Goal: Task Accomplishment & Management: Manage account settings

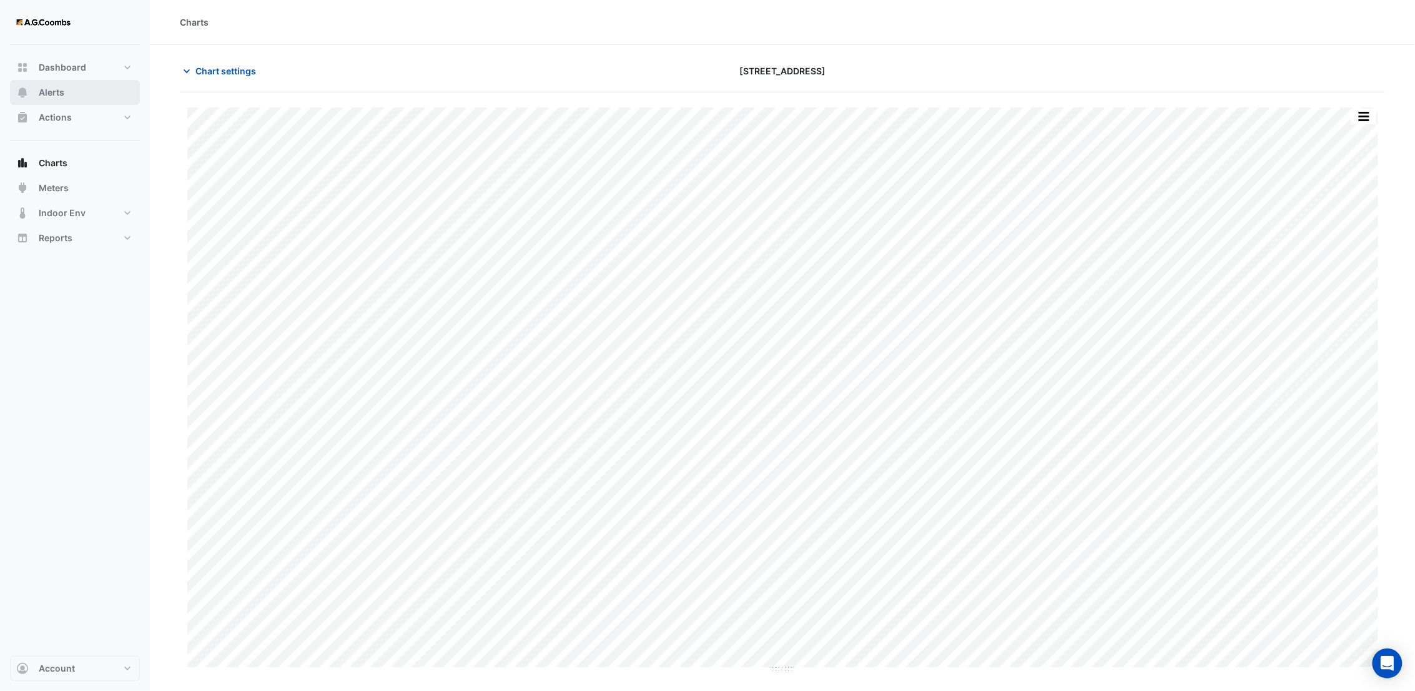
click at [34, 86] on button "Alerts" at bounding box center [75, 92] width 130 height 25
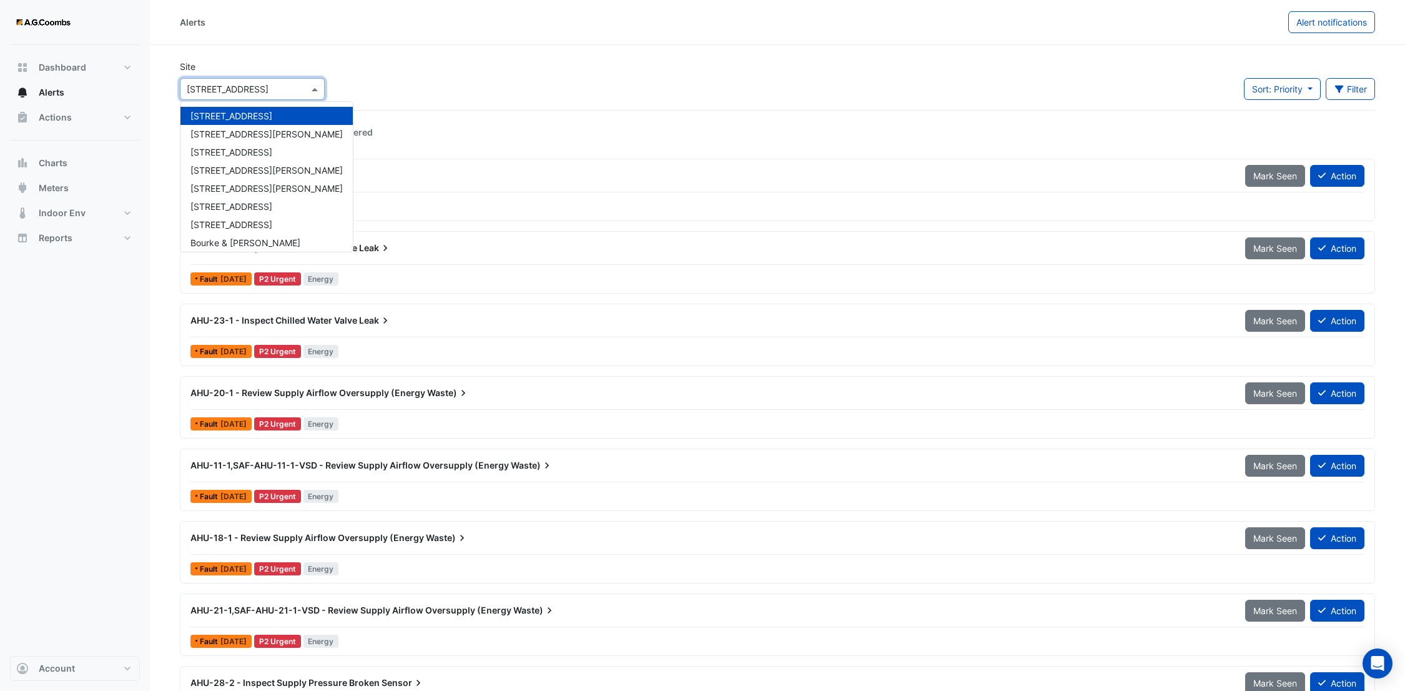
click at [292, 90] on div at bounding box center [253, 89] width 144 height 14
click at [245, 169] on span "[STREET_ADDRESS][PERSON_NAME]" at bounding box center [267, 170] width 152 height 11
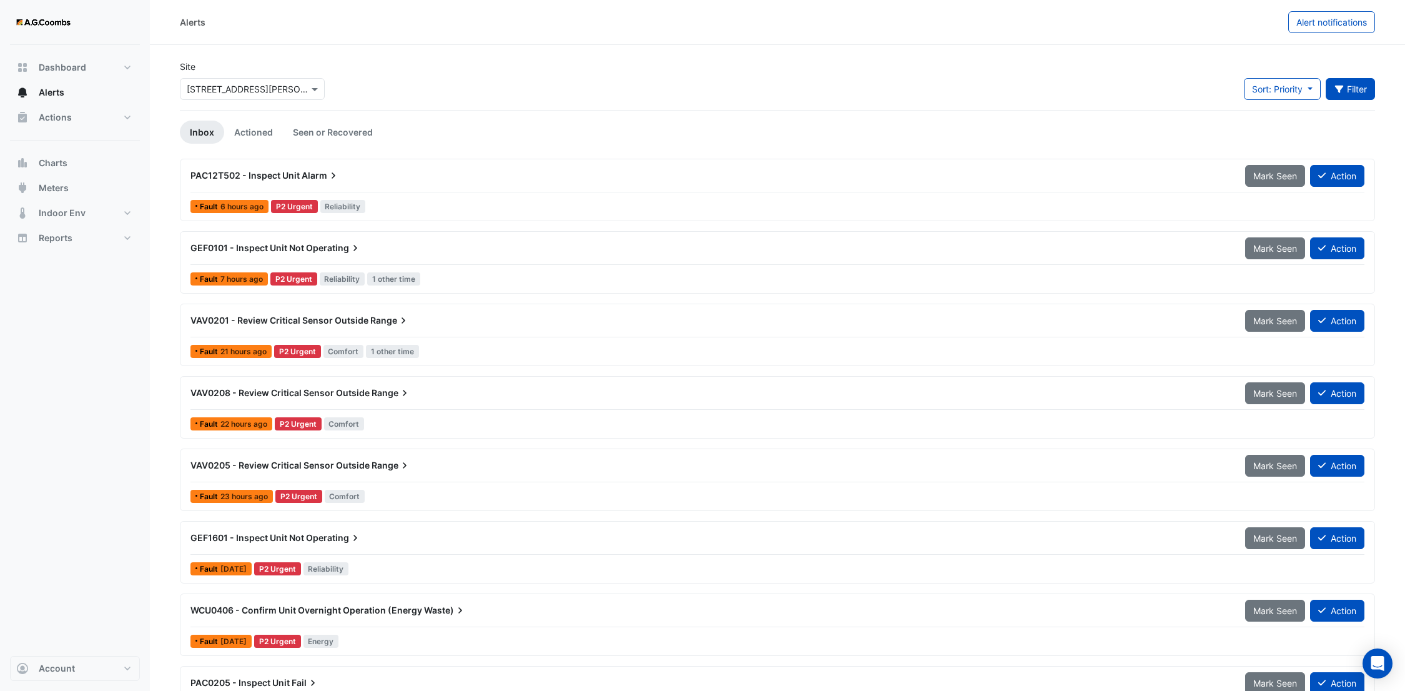
click at [1335, 90] on icon "button" at bounding box center [1339, 89] width 11 height 9
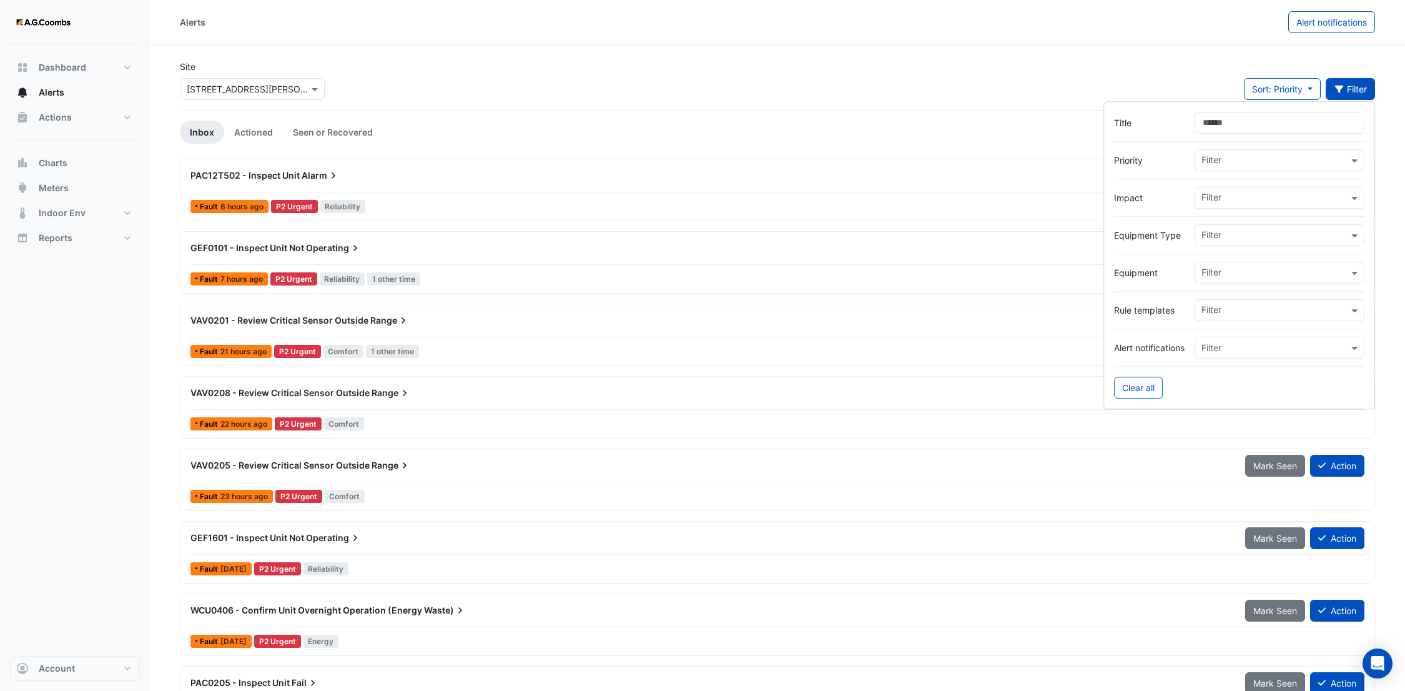
click at [1264, 234] on input "text" at bounding box center [1275, 236] width 147 height 13
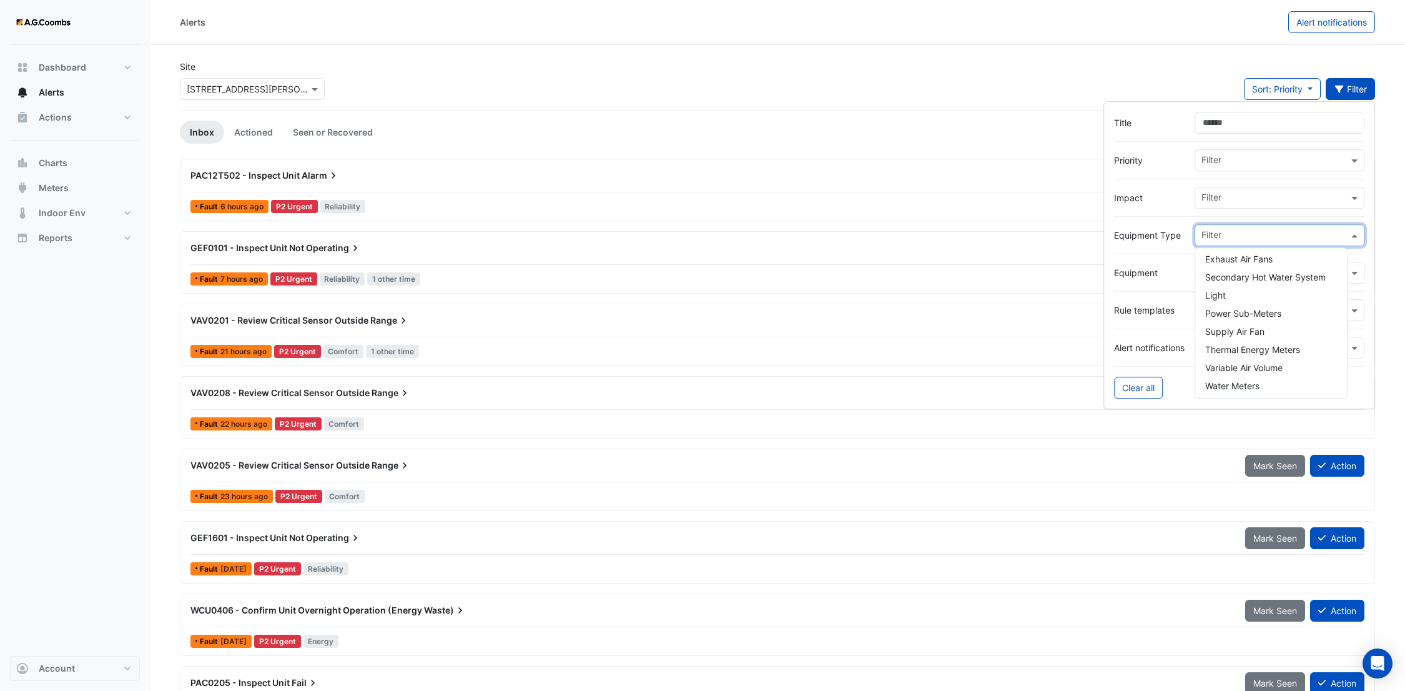
scroll to position [312, 0]
click at [1233, 361] on span "Variable Air Volume" at bounding box center [1244, 366] width 77 height 11
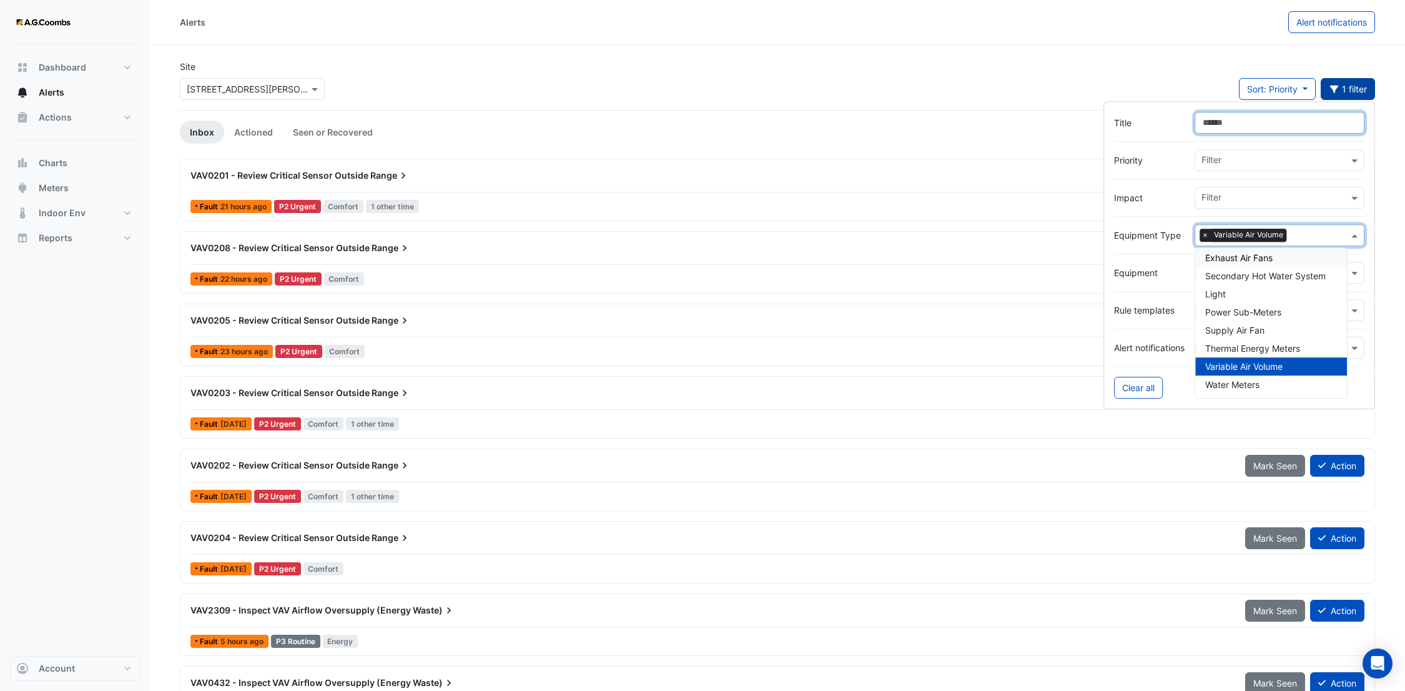
click at [1214, 128] on input "Title" at bounding box center [1280, 123] width 170 height 22
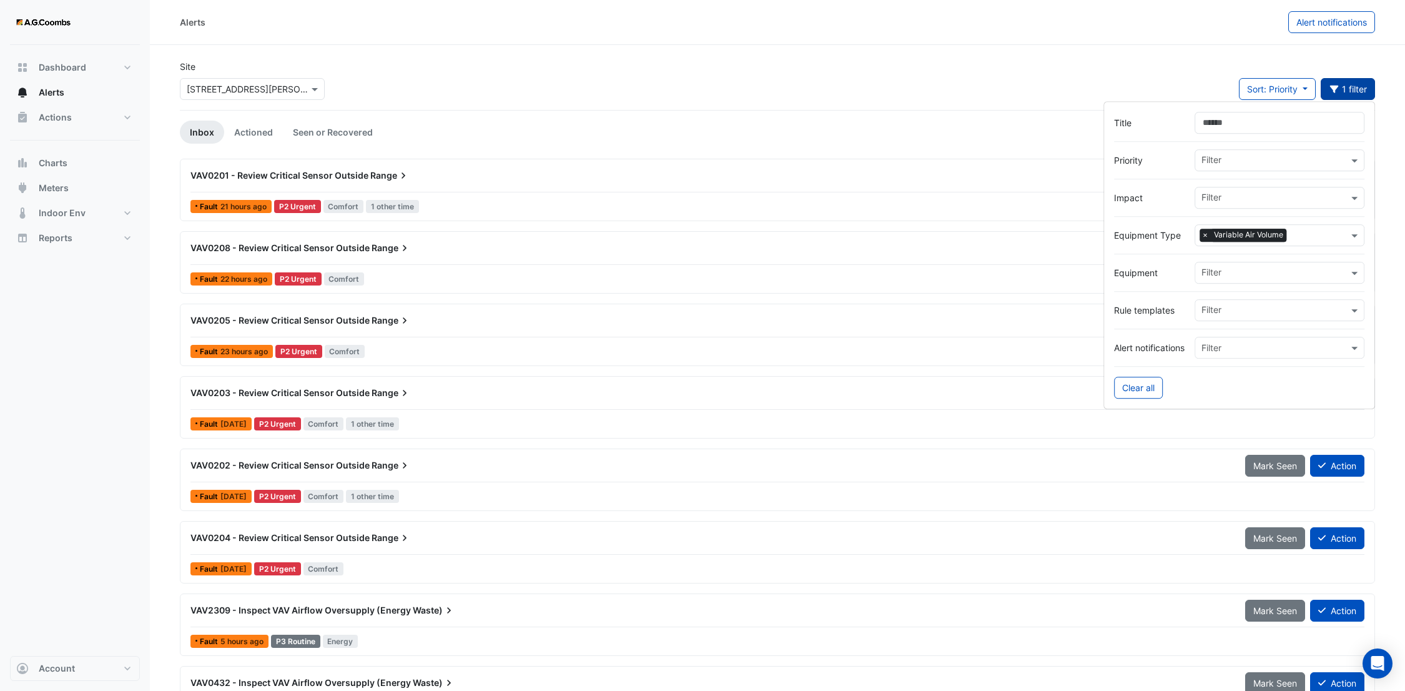
click at [1262, 269] on input "text" at bounding box center [1275, 273] width 147 height 13
click at [1240, 431] on span "VAV1419" at bounding box center [1224, 436] width 36 height 11
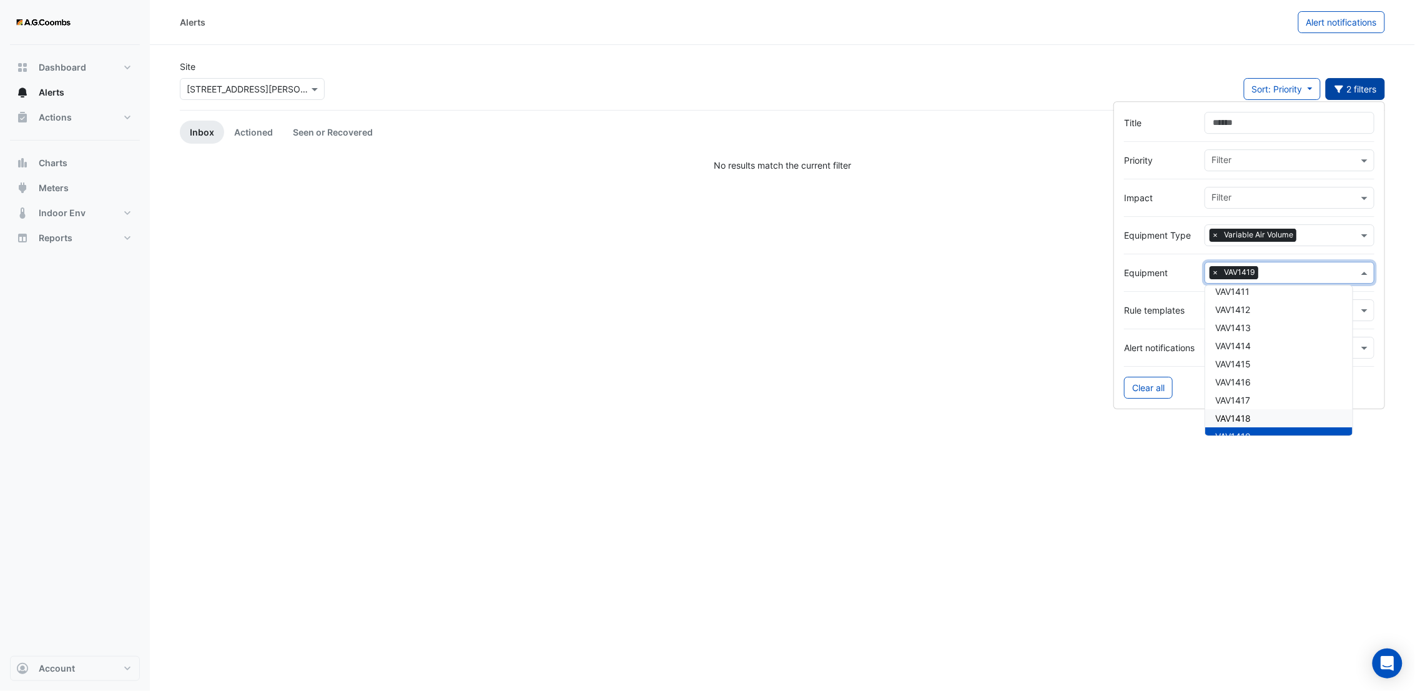
click at [1094, 76] on div "Site Select a Site × [STREET_ADDRESS][PERSON_NAME] Sort: Priority Priority Upda…" at bounding box center [782, 85] width 1221 height 50
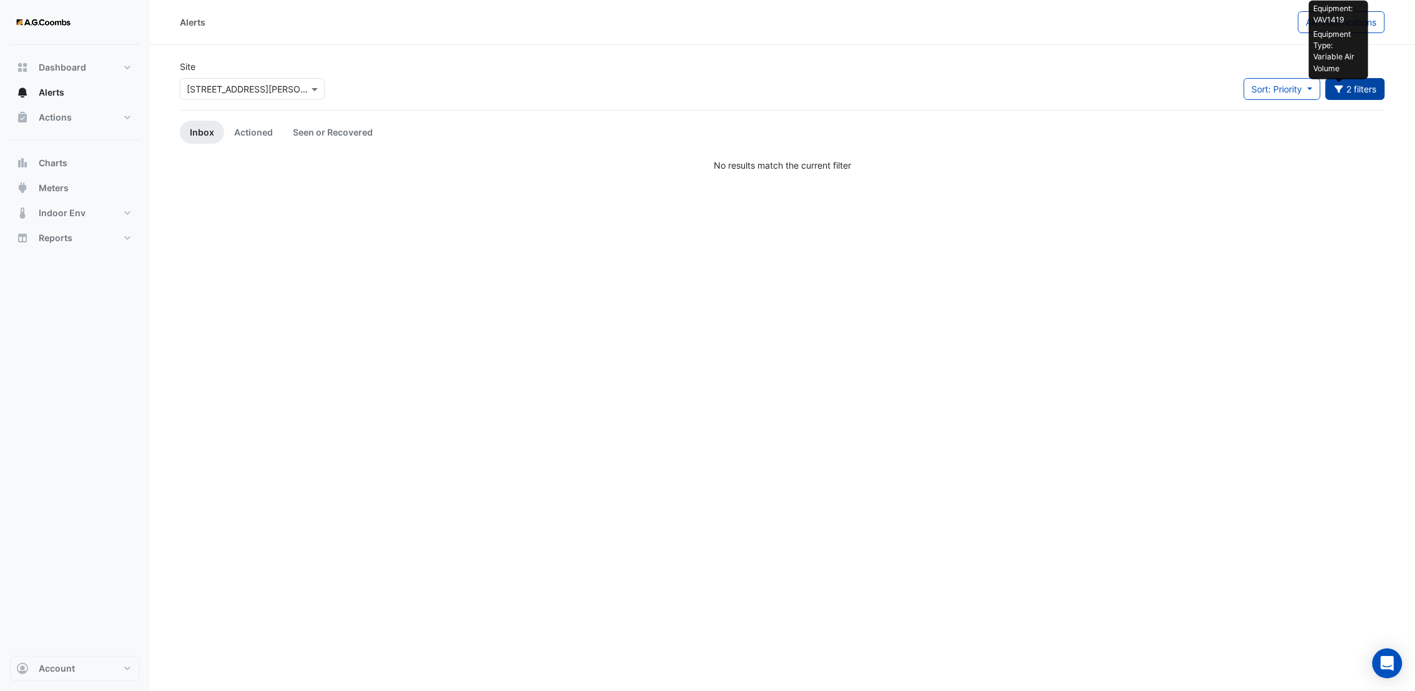
click at [1337, 87] on icon "button" at bounding box center [1339, 89] width 9 height 7
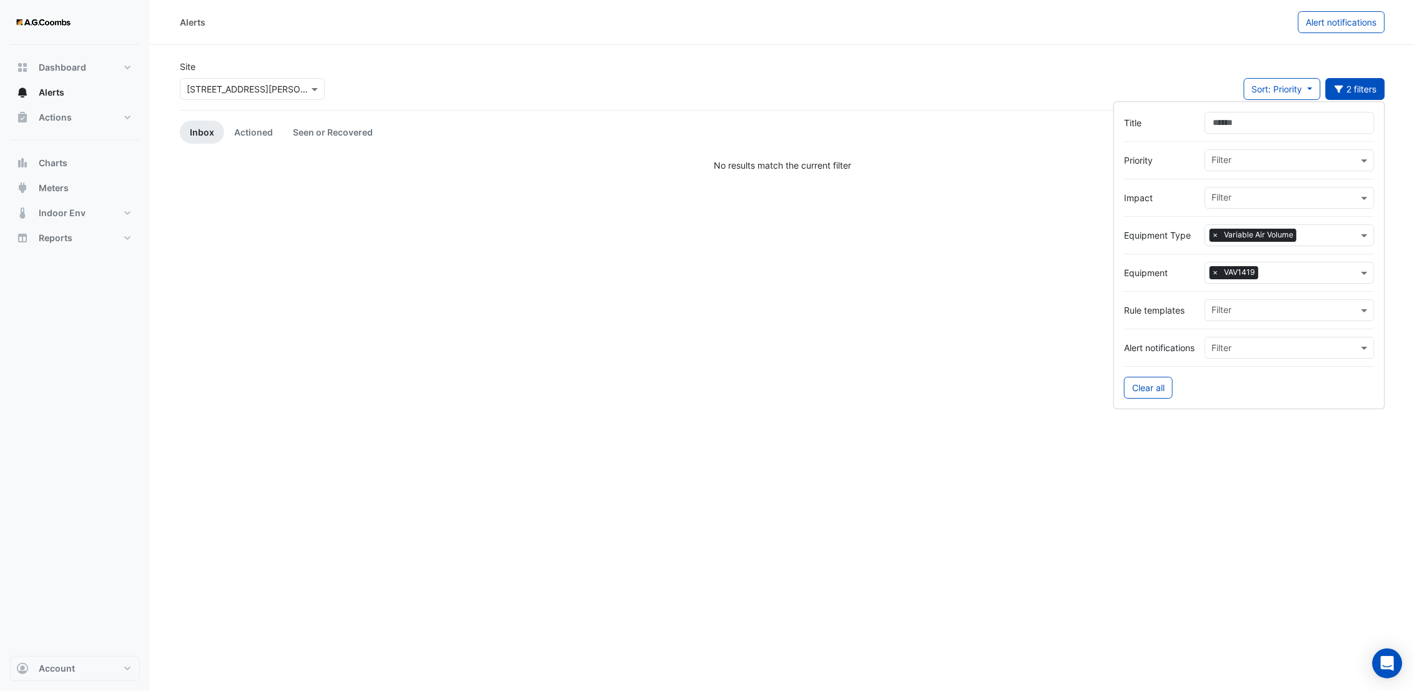
click at [1234, 315] on input "text" at bounding box center [1285, 311] width 147 height 13
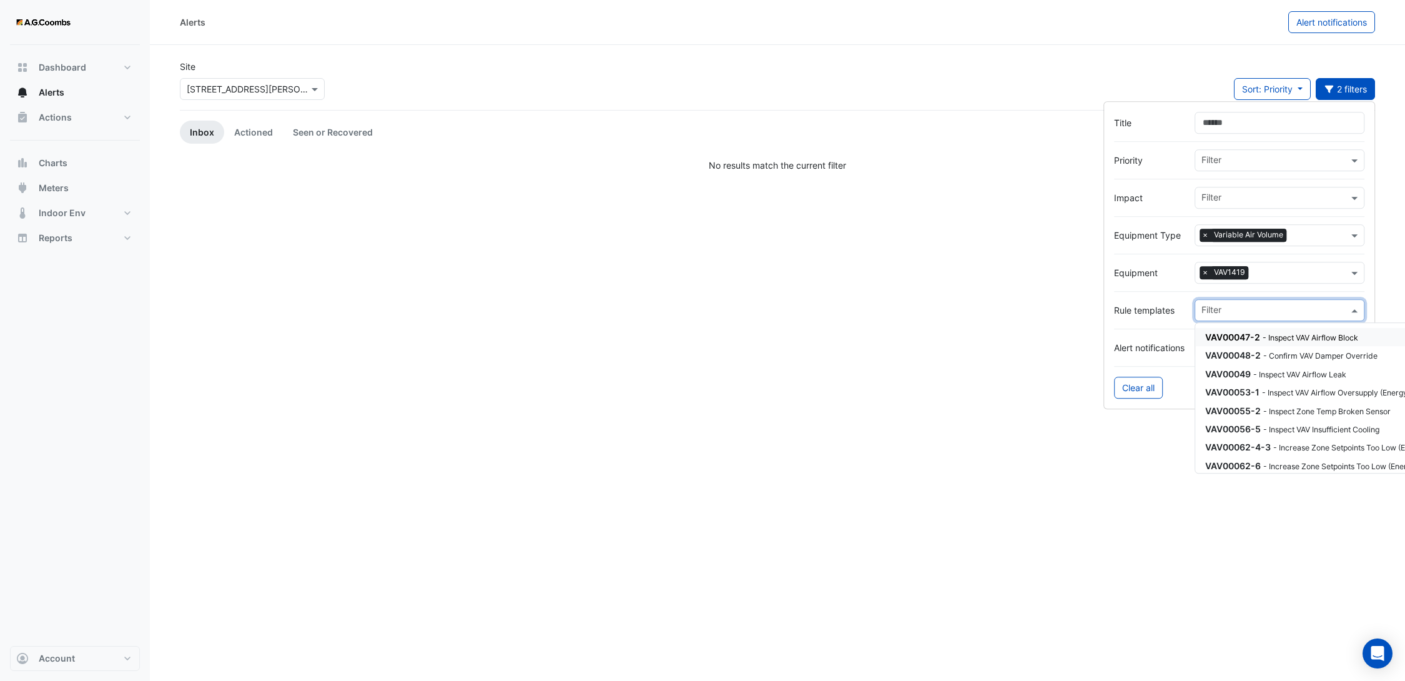
click at [1245, 339] on span "VAV00047-2" at bounding box center [1233, 337] width 55 height 11
click at [1247, 340] on span "VAV00047-2" at bounding box center [1233, 337] width 55 height 11
click at [1289, 334] on small "- Inspect VAV Airflow Block" at bounding box center [1311, 337] width 96 height 9
click at [1206, 270] on span "×" at bounding box center [1205, 273] width 11 height 12
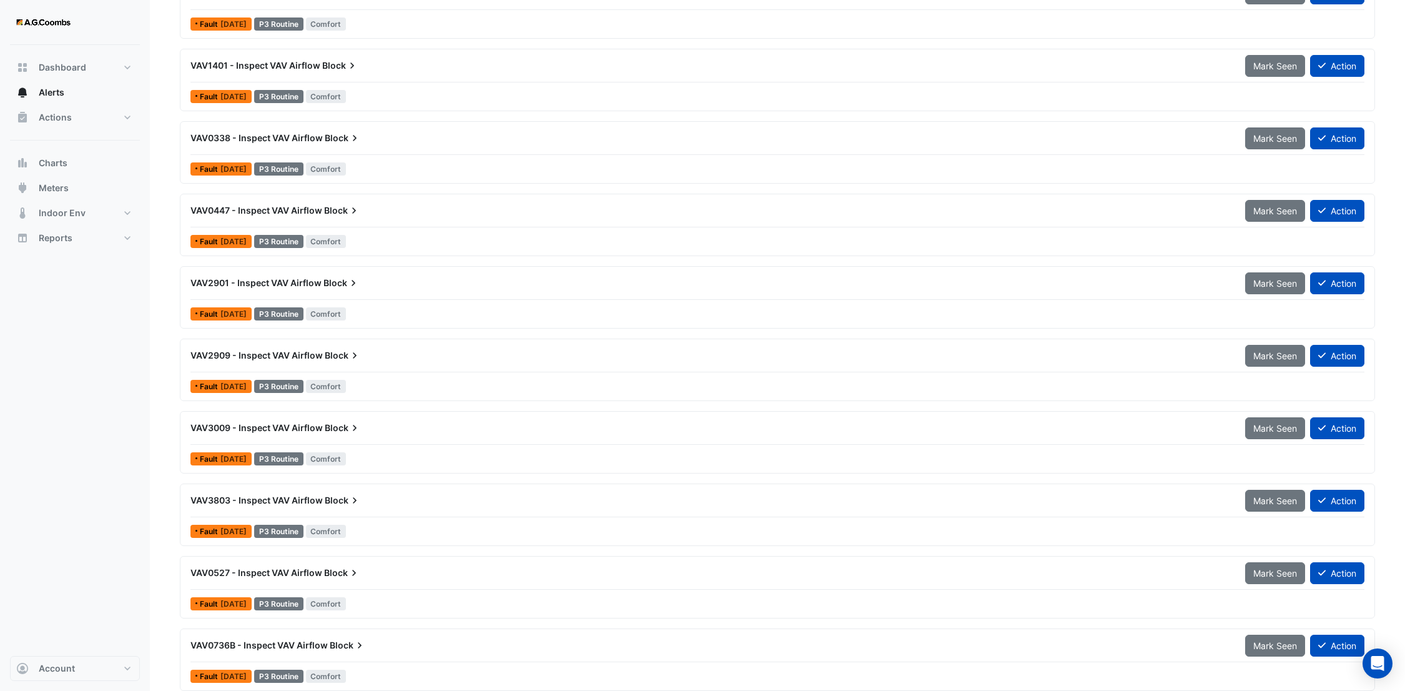
scroll to position [763, 0]
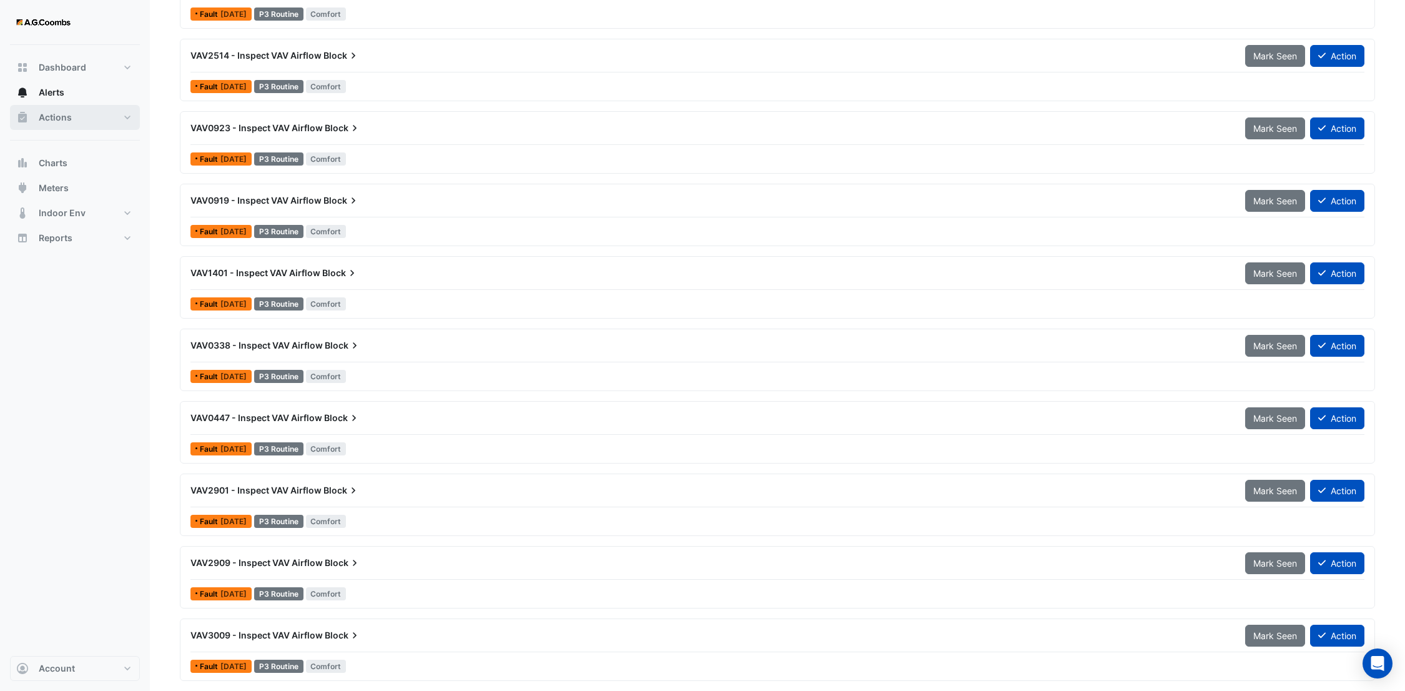
click at [52, 109] on button "Actions" at bounding box center [75, 117] width 130 height 25
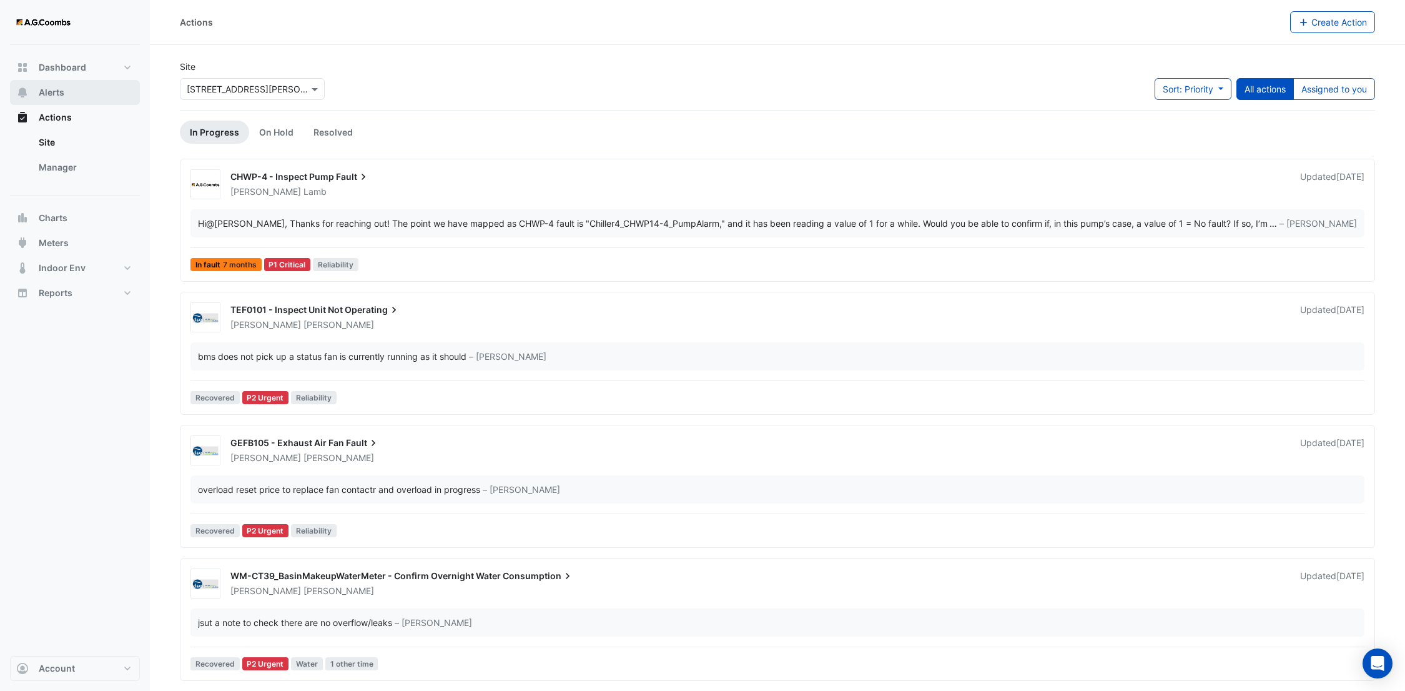
click at [42, 95] on span "Alerts" at bounding box center [52, 92] width 26 height 12
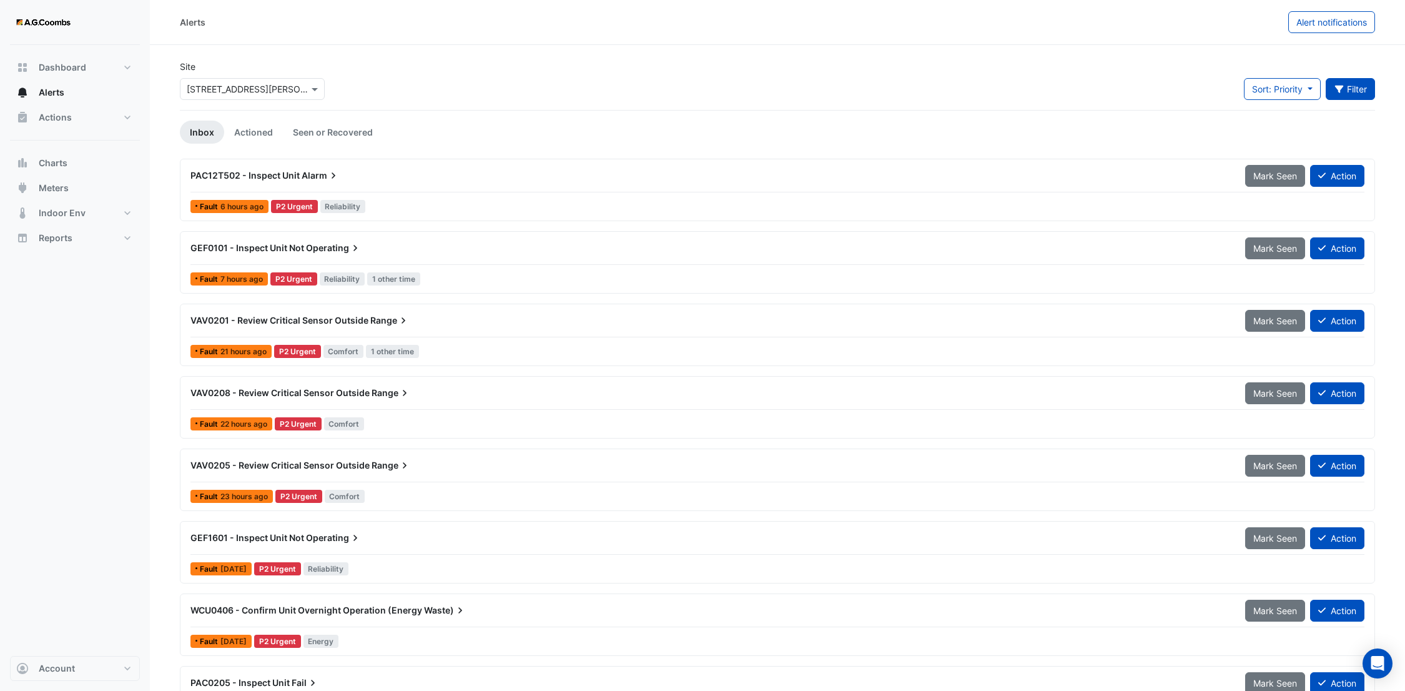
click at [1342, 89] on icon "button" at bounding box center [1339, 89] width 11 height 9
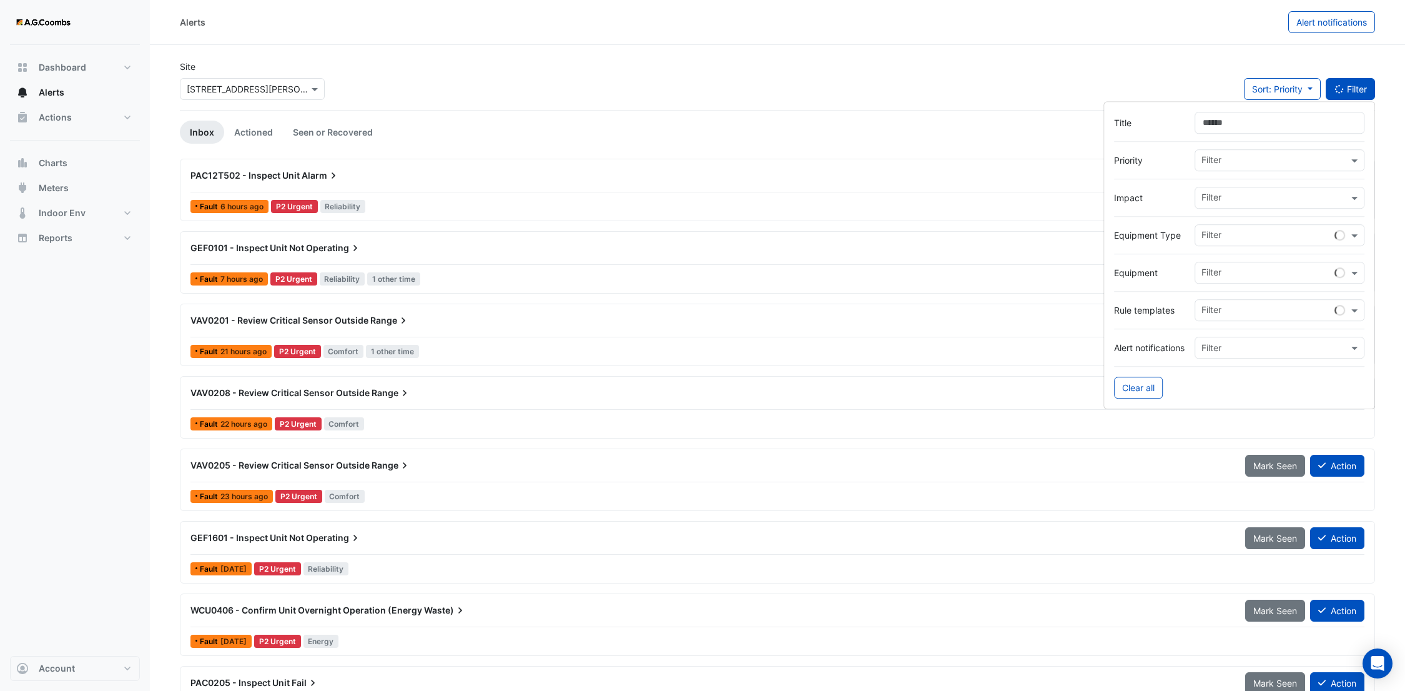
click at [1222, 232] on input "text" at bounding box center [1268, 236] width 133 height 13
click at [1335, 278] on input "text" at bounding box center [1275, 273] width 147 height 13
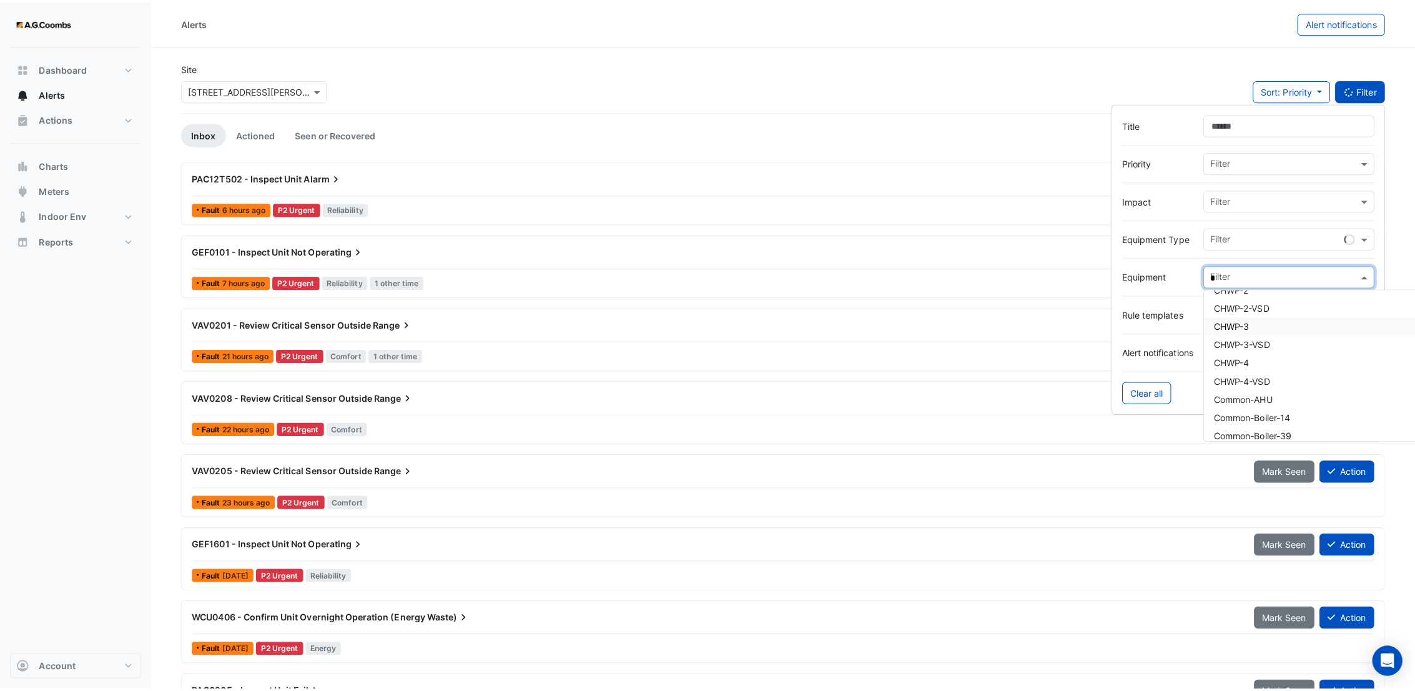
scroll to position [196, 0]
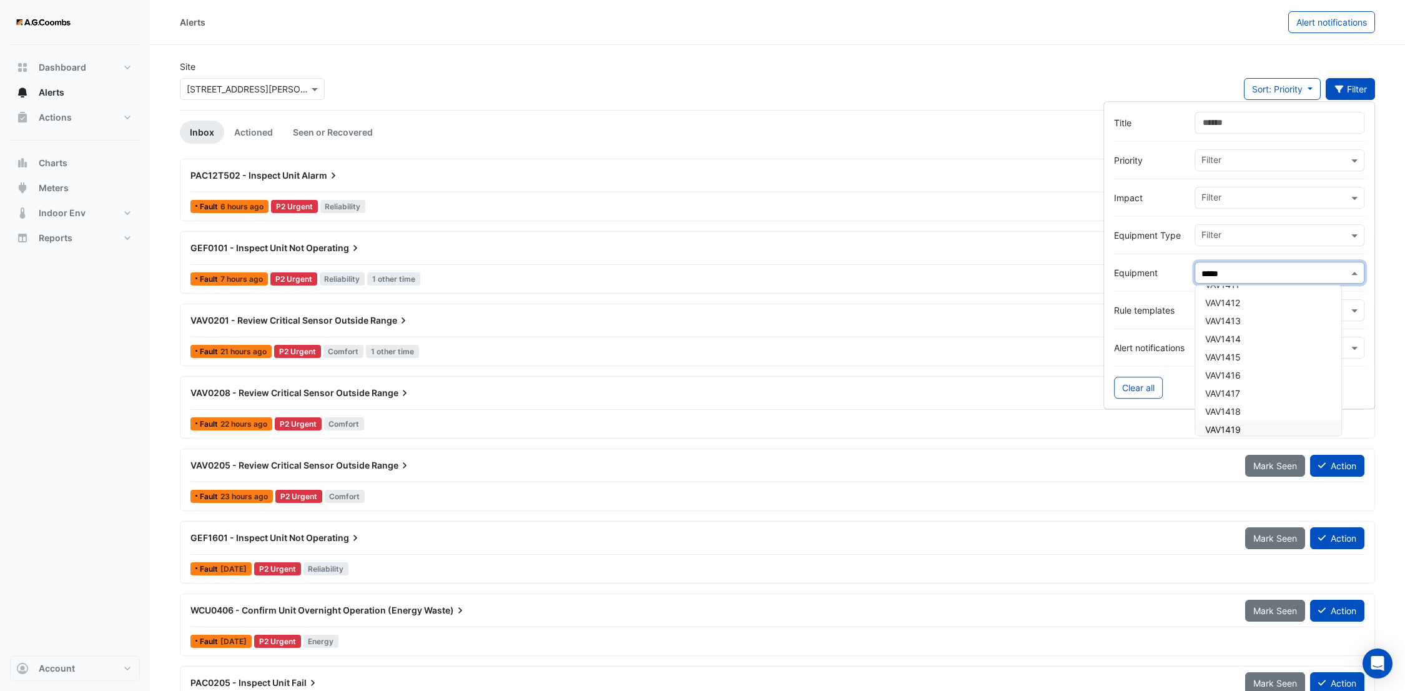
click at [1233, 421] on div "VAV1419" at bounding box center [1269, 429] width 146 height 18
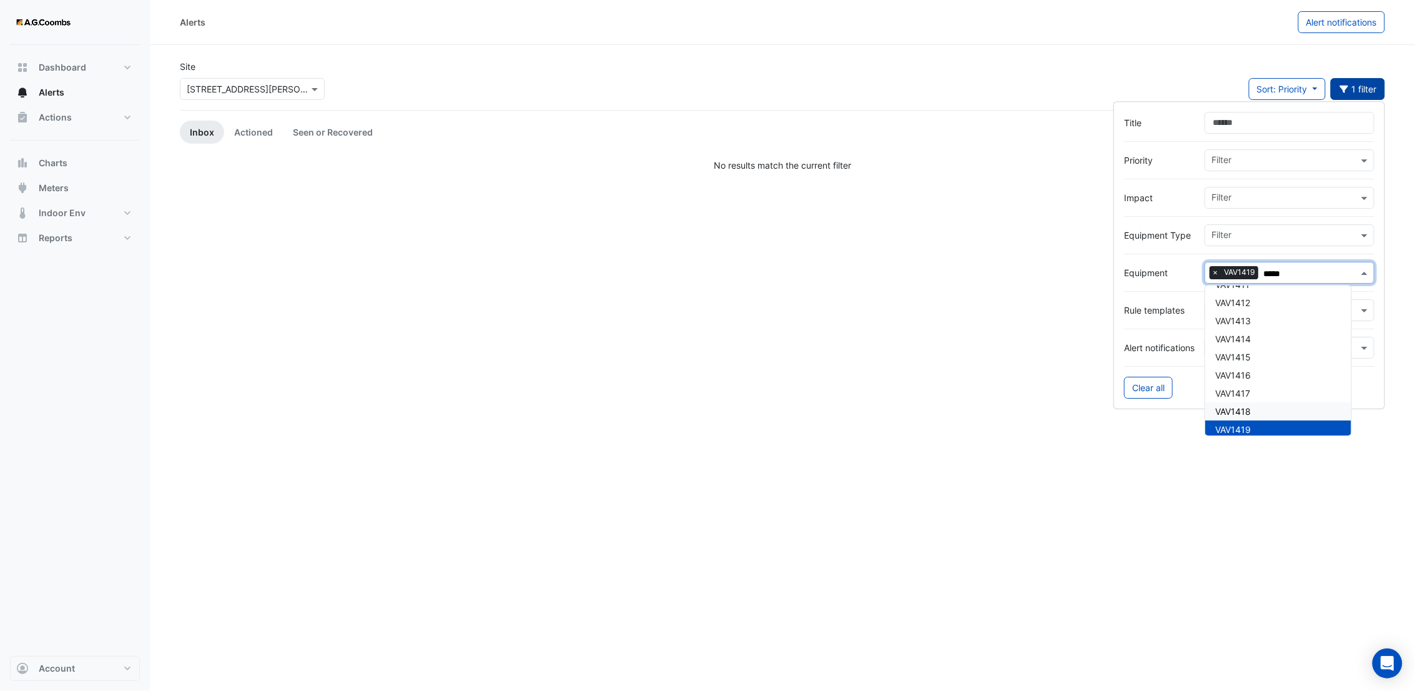
type input "*****"
click at [875, 148] on app-alert-tickets "Site Select a Site × [STREET_ADDRESS][PERSON_NAME] Sort: Priority Priority Upda…" at bounding box center [783, 116] width 1206 height 112
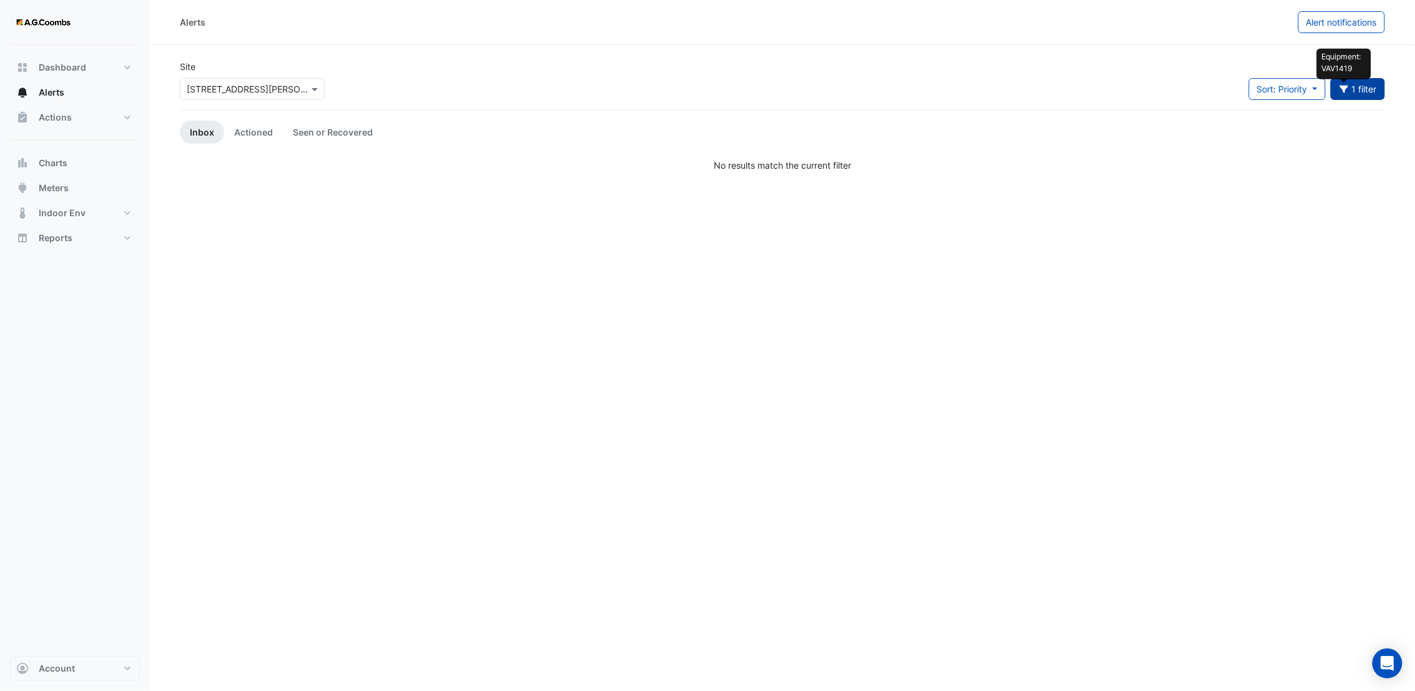
click at [1344, 89] on icon "button" at bounding box center [1344, 89] width 9 height 7
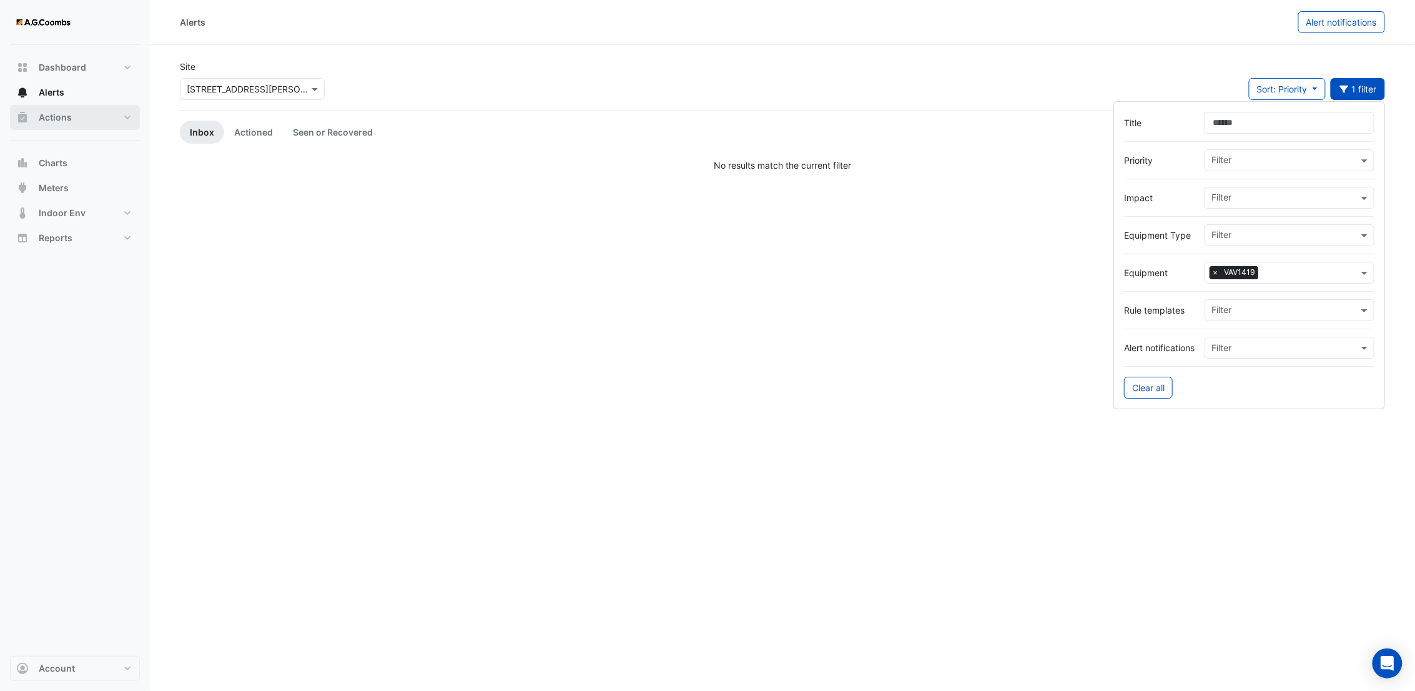
click at [54, 111] on span "Actions" at bounding box center [55, 117] width 33 height 12
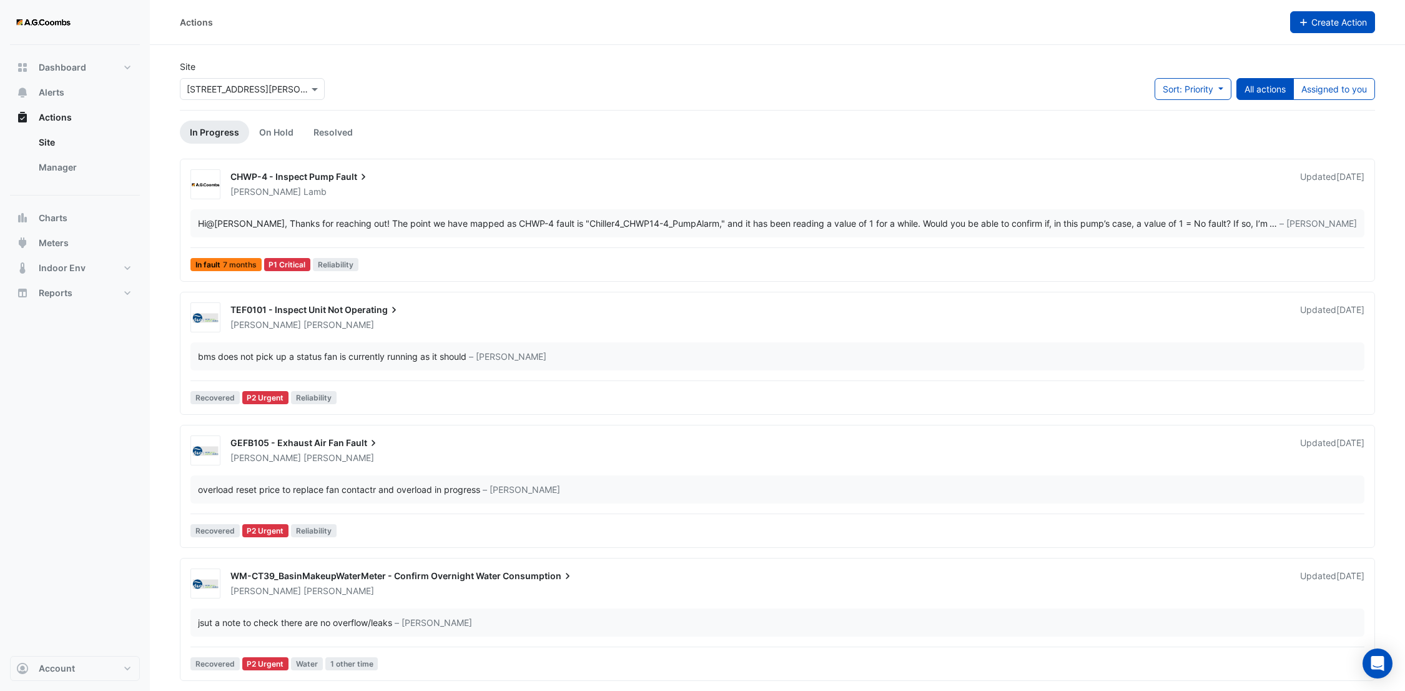
click at [1301, 19] on icon "button" at bounding box center [1304, 22] width 11 height 9
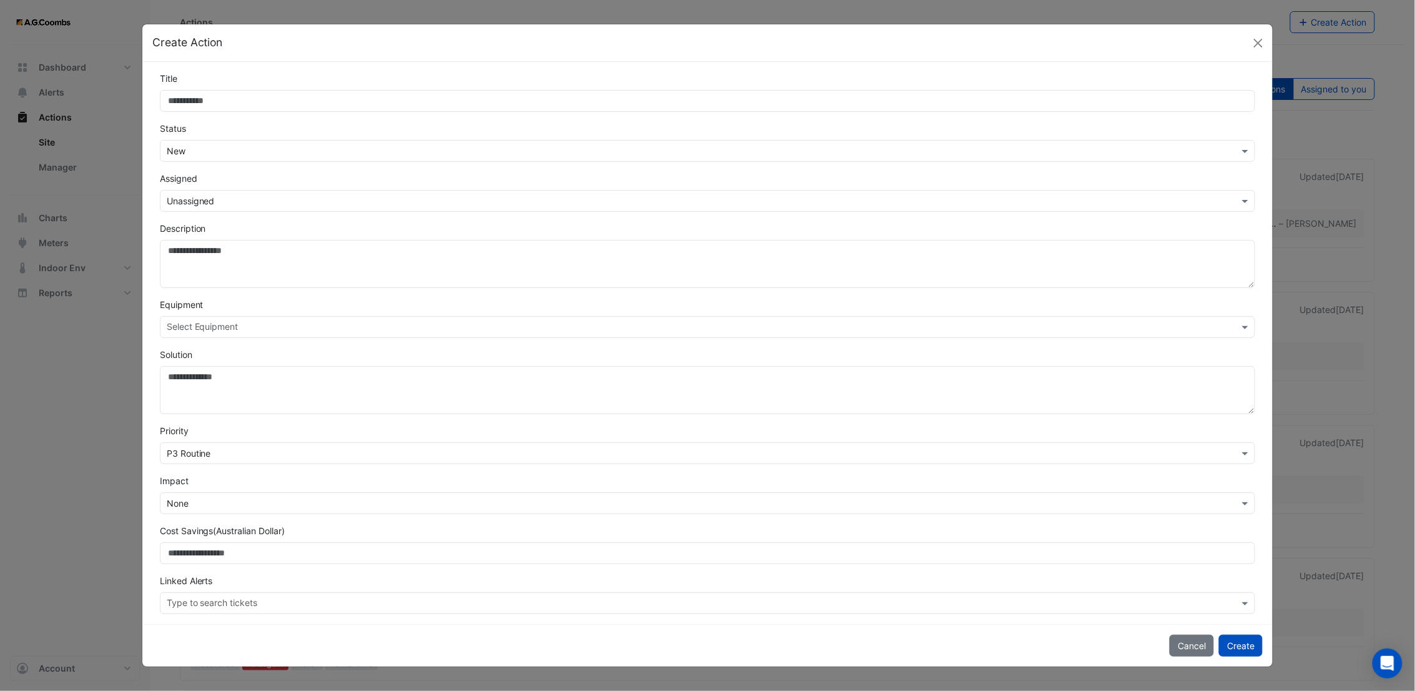
click at [203, 101] on input "Title" at bounding box center [708, 101] width 1096 height 22
click at [265, 100] on input "**********" at bounding box center [708, 101] width 1096 height 22
type input "**********"
click at [229, 197] on input "text" at bounding box center [695, 201] width 1057 height 13
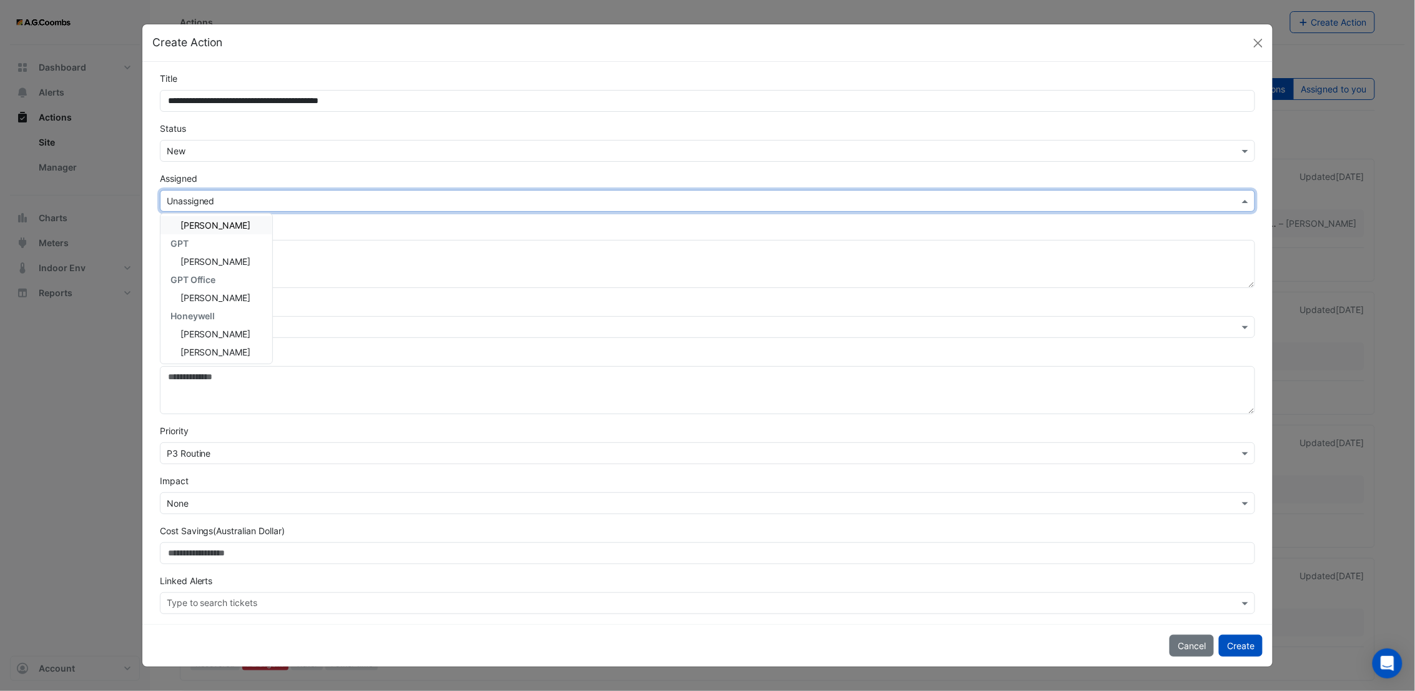
scroll to position [167, 0]
click at [214, 342] on div "[PERSON_NAME]" at bounding box center [217, 351] width 112 height 18
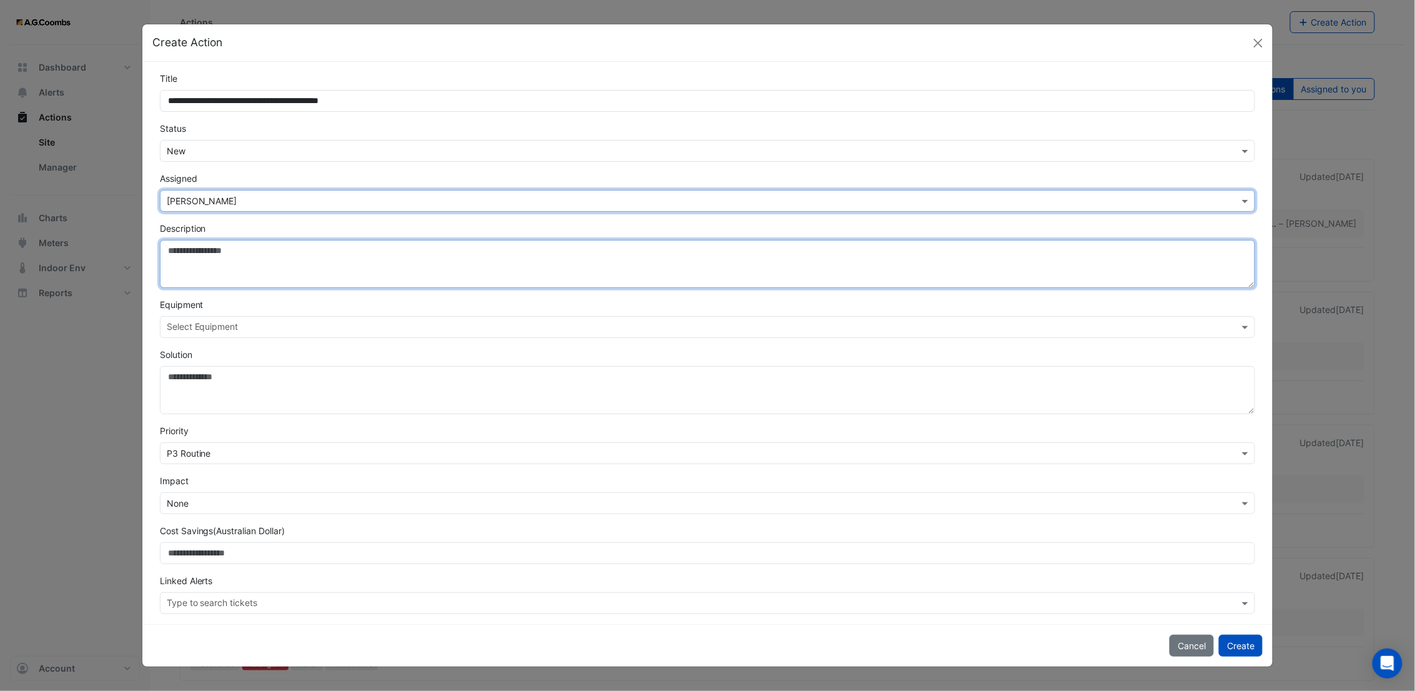
click at [201, 247] on textarea "Description" at bounding box center [708, 264] width 1096 height 48
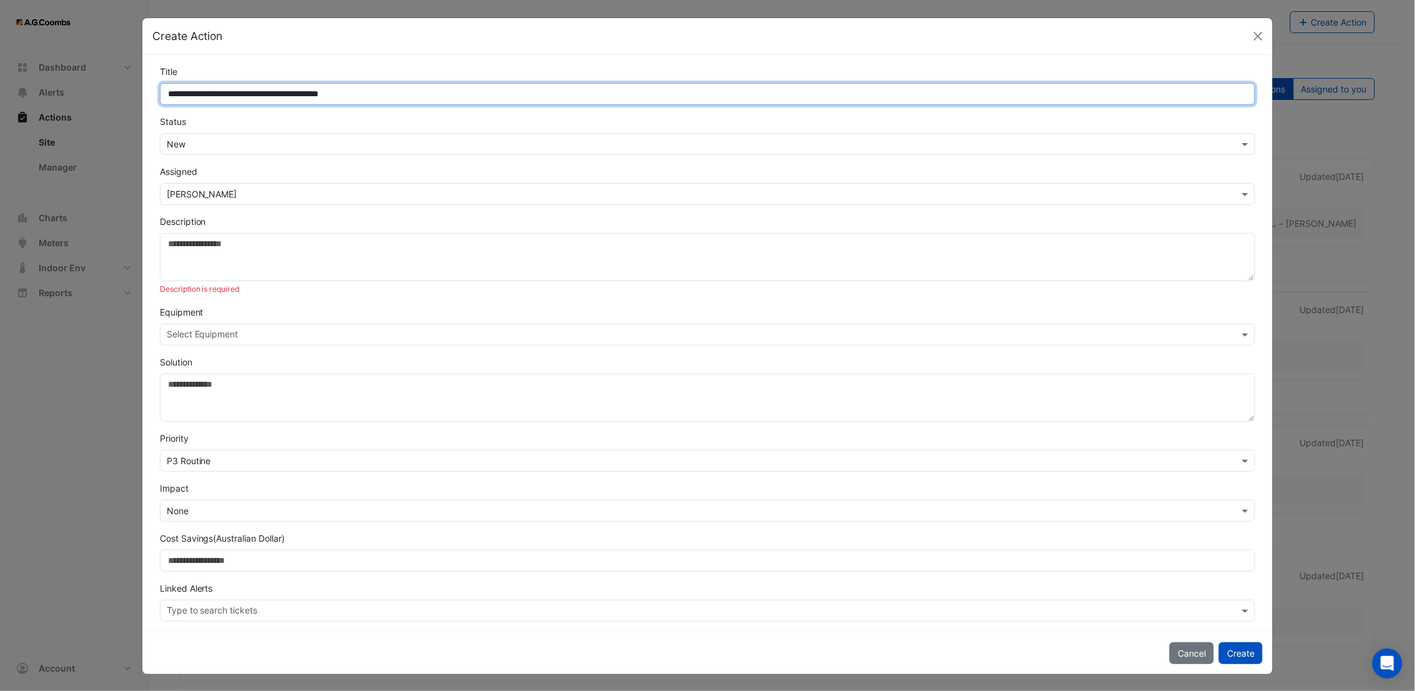
drag, startPoint x: 198, startPoint y: 99, endPoint x: 122, endPoint y: 97, distance: 76.2
click at [122, 97] on ngb-modal-window "**********" at bounding box center [707, 345] width 1415 height 691
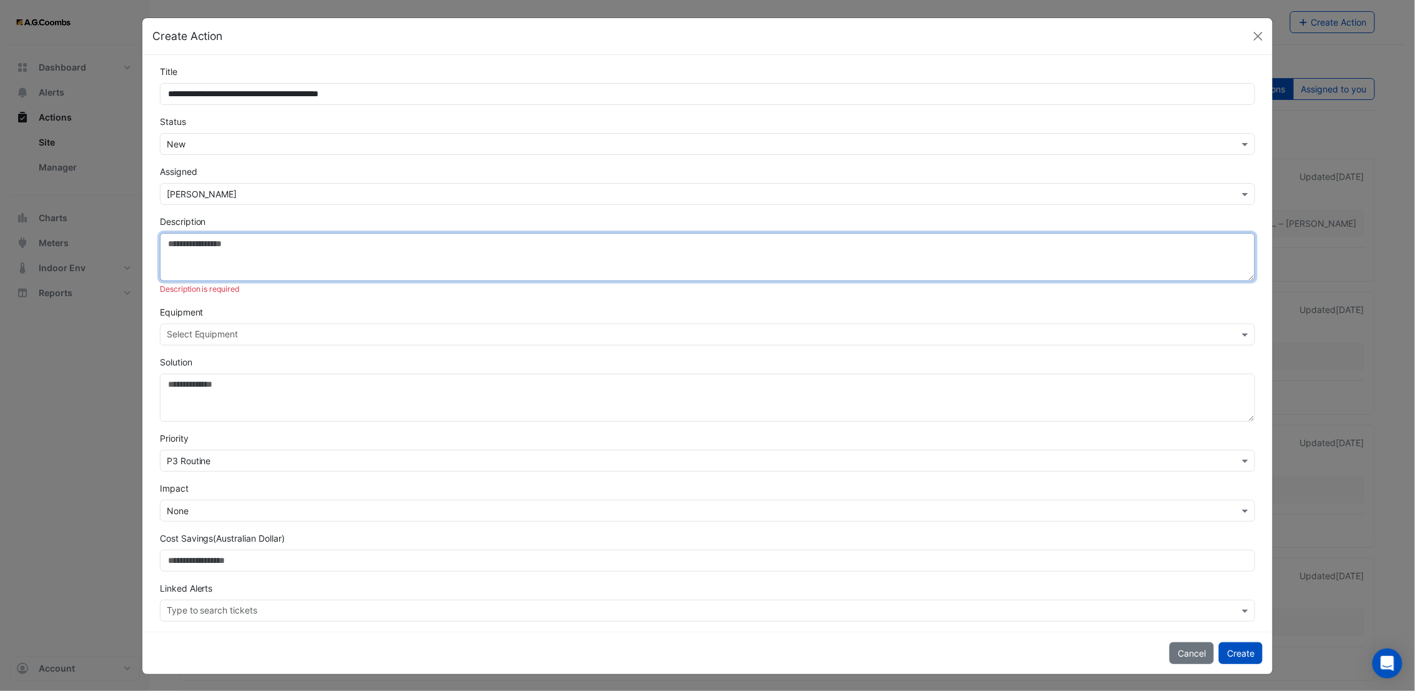
click at [210, 264] on textarea "Description" at bounding box center [708, 257] width 1096 height 48
paste textarea "**********"
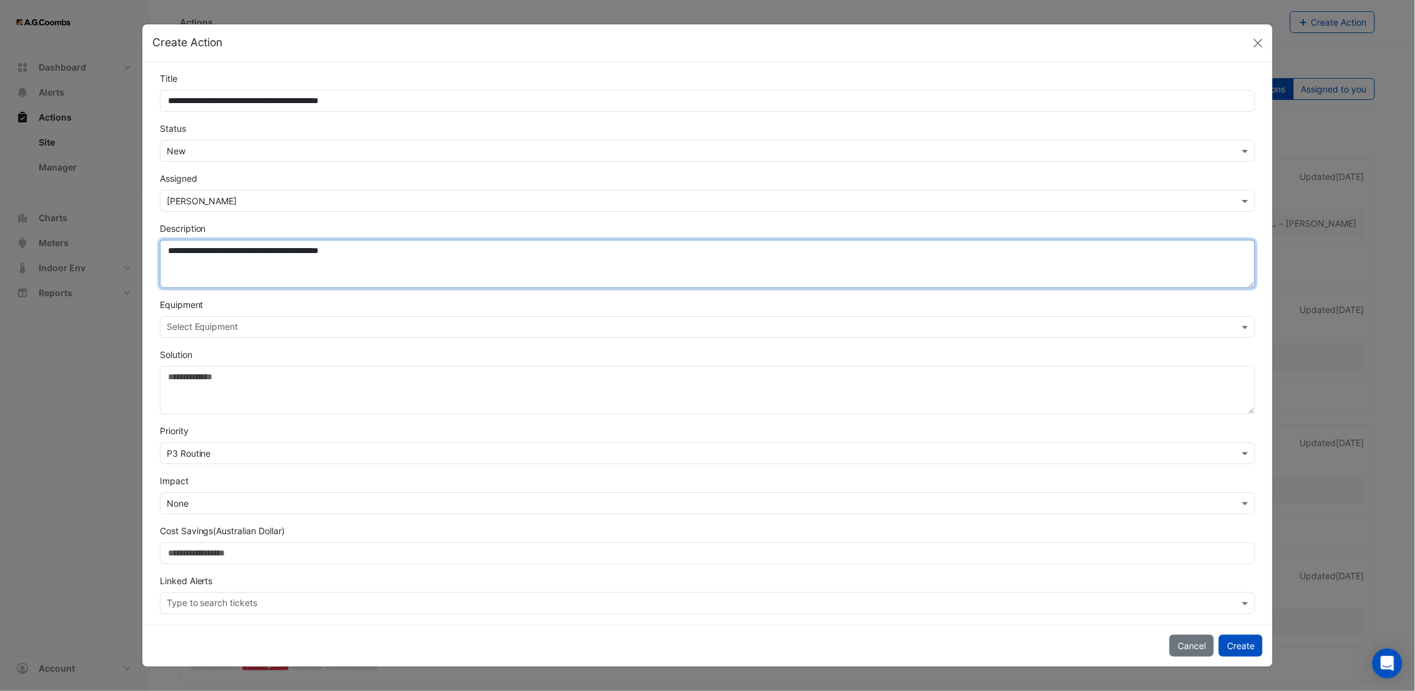
type textarea "**********"
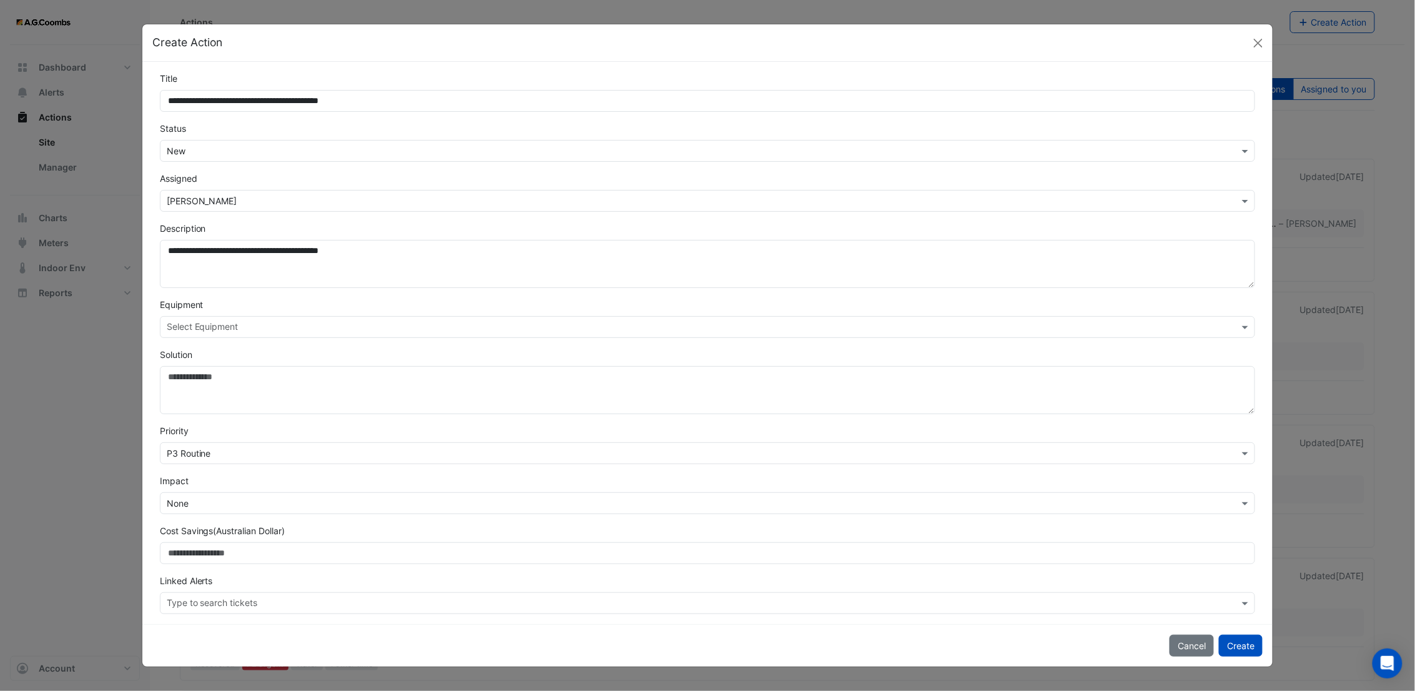
click at [257, 327] on input "text" at bounding box center [701, 328] width 1068 height 13
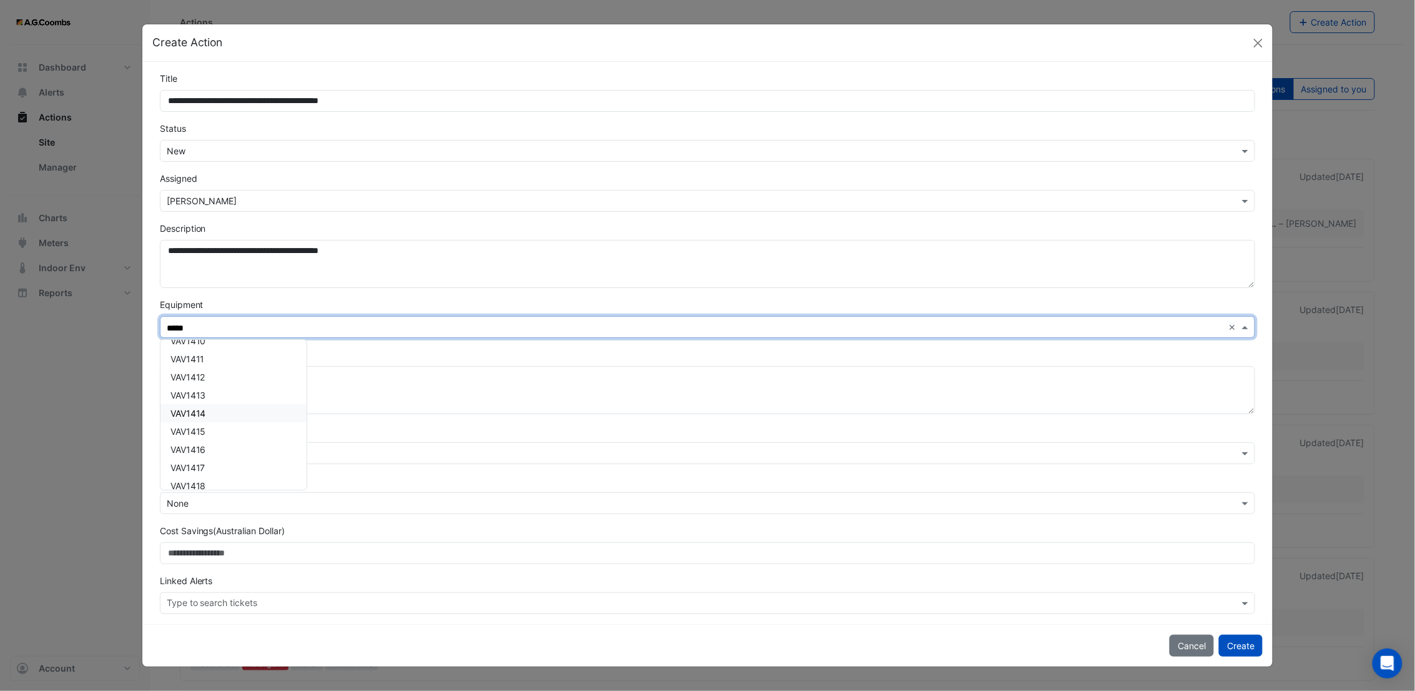
scroll to position [208, 0]
click at [207, 469] on div "VAV1419" at bounding box center [234, 472] width 146 height 18
type input "*****"
click at [342, 357] on div "Solution" at bounding box center [707, 381] width 1111 height 66
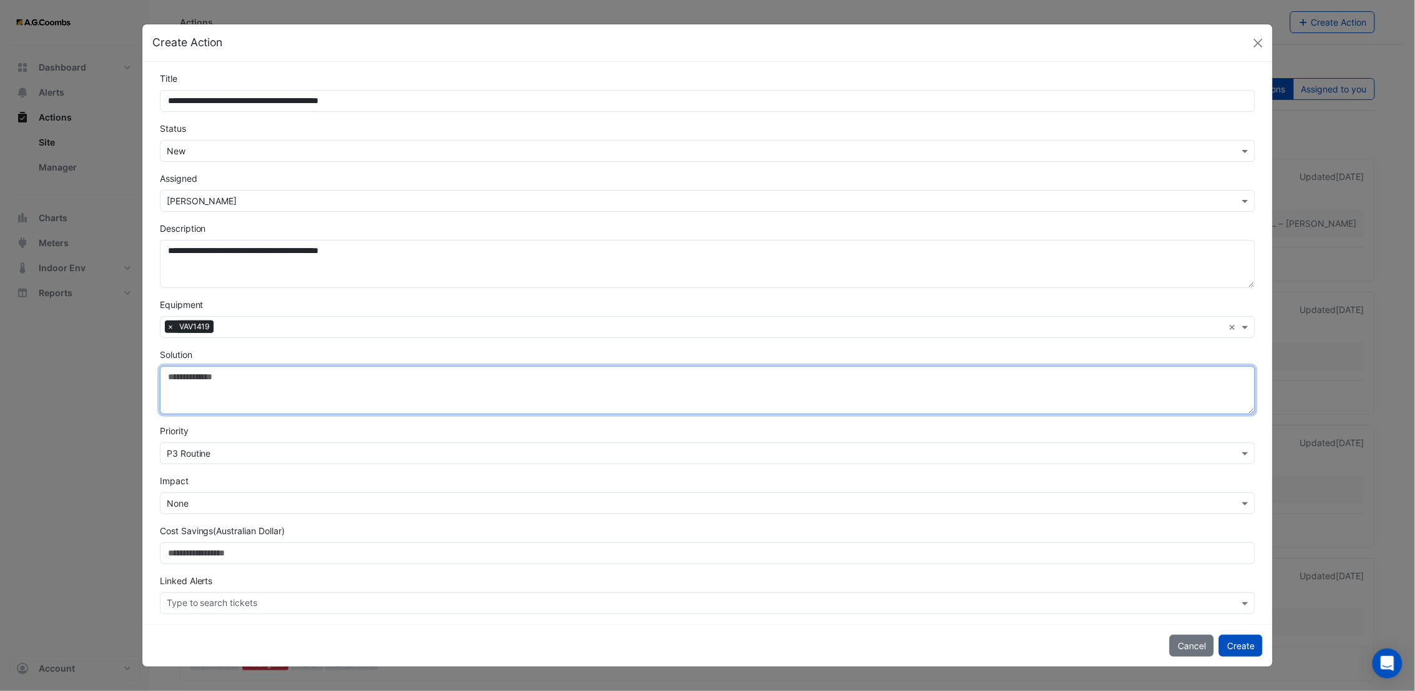
click at [222, 387] on textarea "Solution" at bounding box center [708, 390] width 1096 height 48
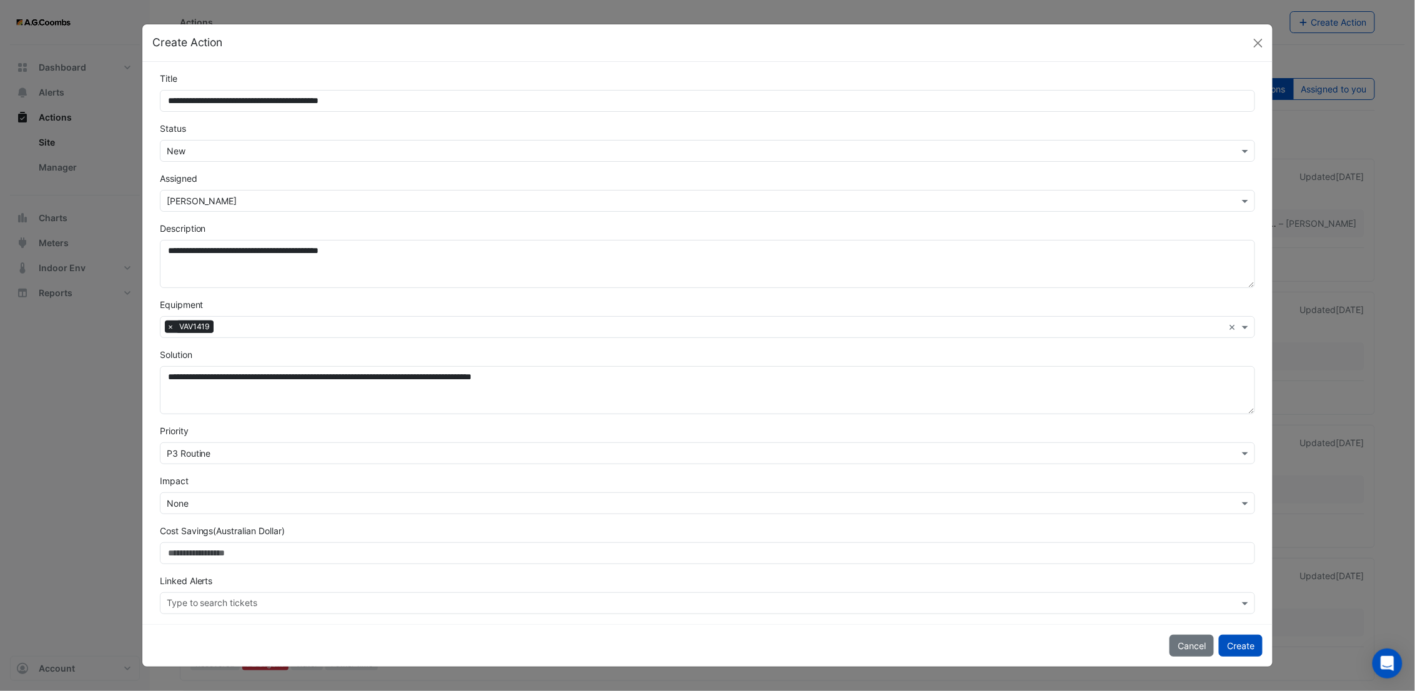
drag, startPoint x: 392, startPoint y: 370, endPoint x: 419, endPoint y: 339, distance: 41.6
click at [419, 339] on form "**********" at bounding box center [708, 343] width 1096 height 542
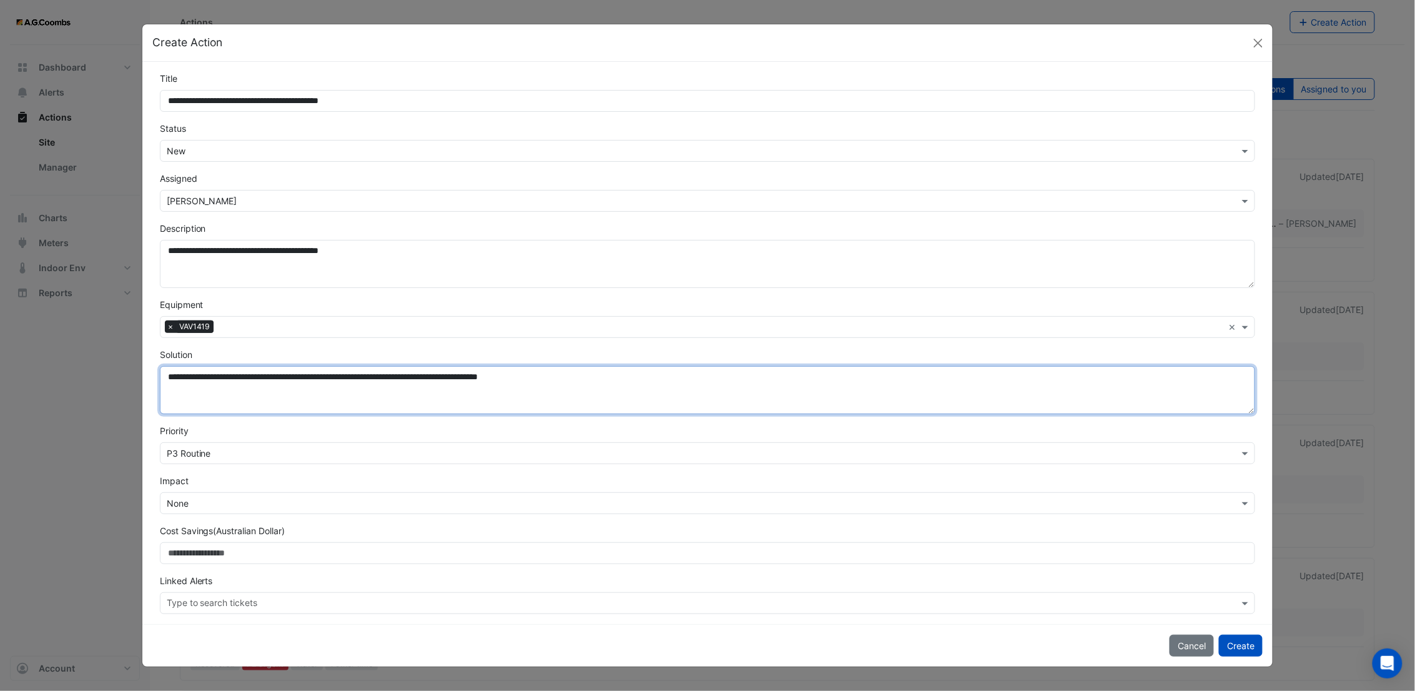
click at [410, 392] on textarea "**********" at bounding box center [708, 390] width 1096 height 48
type textarea "**********"
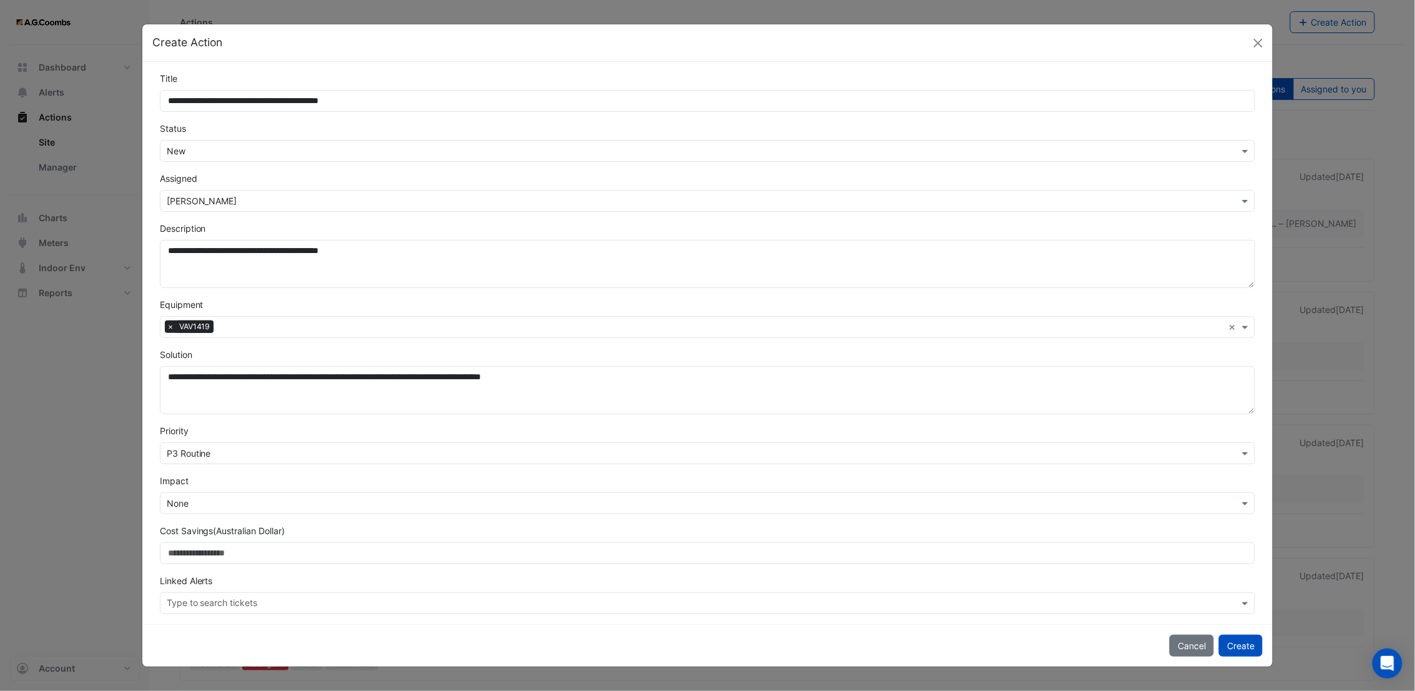
click at [232, 456] on input "text" at bounding box center [695, 453] width 1057 height 13
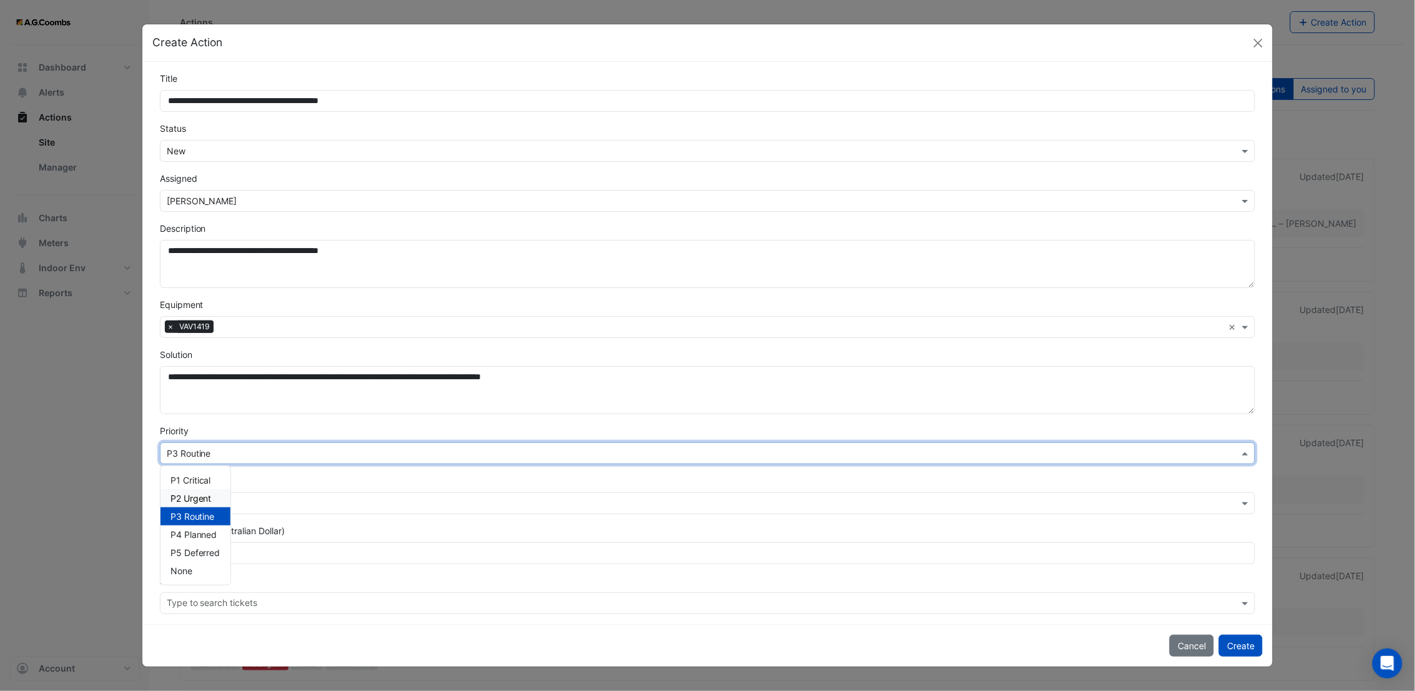
click at [270, 451] on input "text" at bounding box center [695, 453] width 1057 height 13
click at [400, 478] on div "Impact Select Impact × None" at bounding box center [707, 494] width 1111 height 40
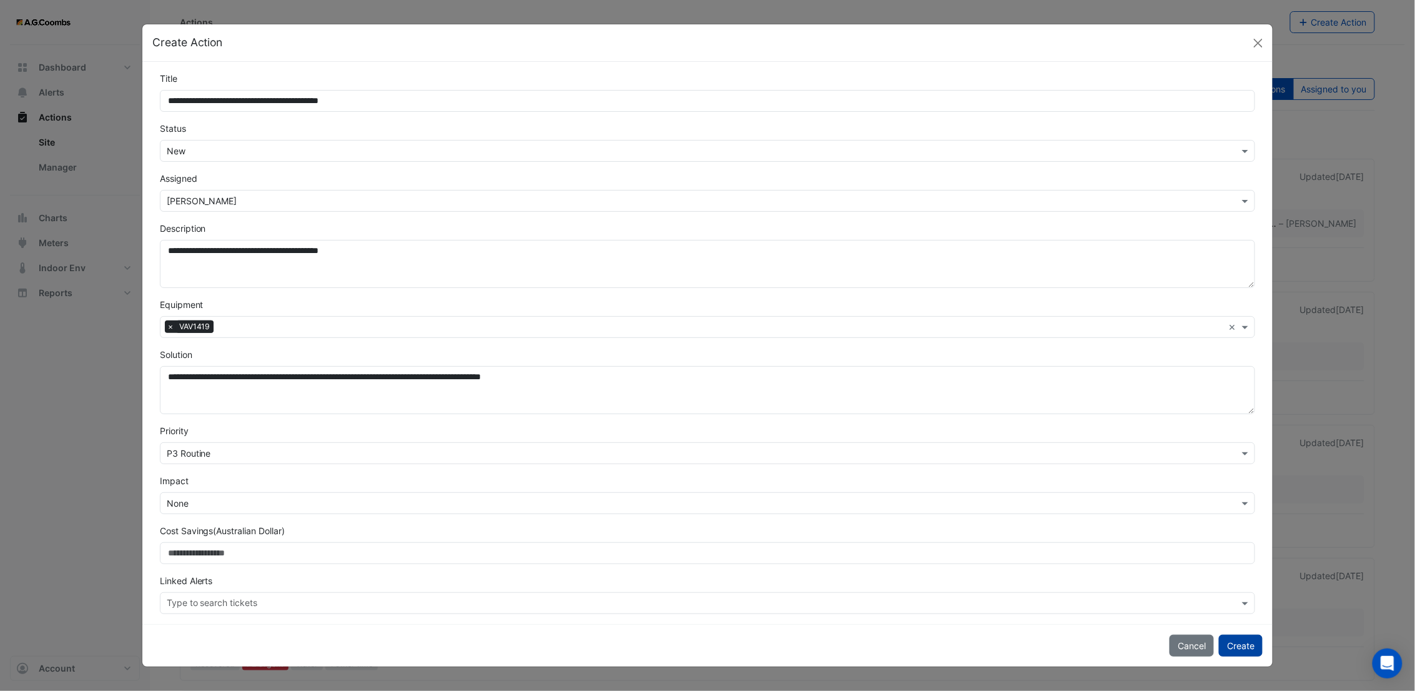
click at [1232, 648] on button "Create" at bounding box center [1241, 646] width 44 height 22
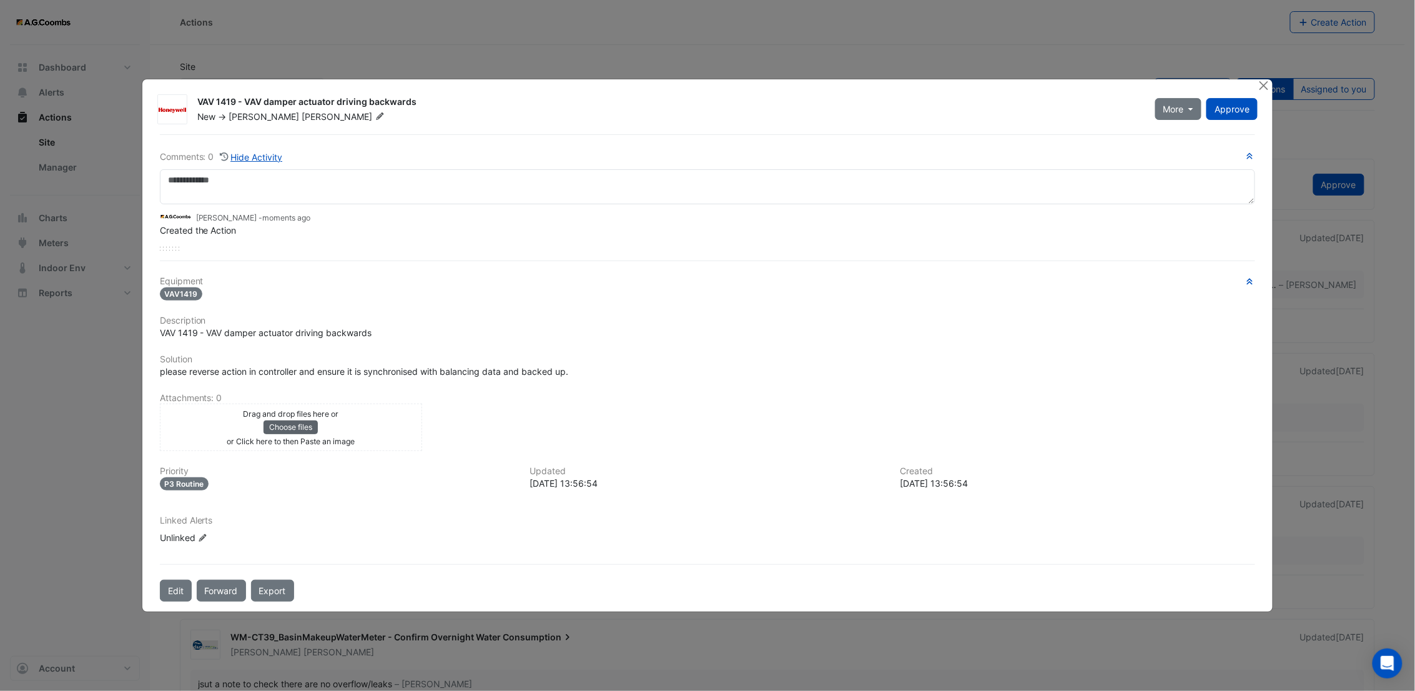
click at [307, 426] on button "Choose files" at bounding box center [291, 427] width 54 height 14
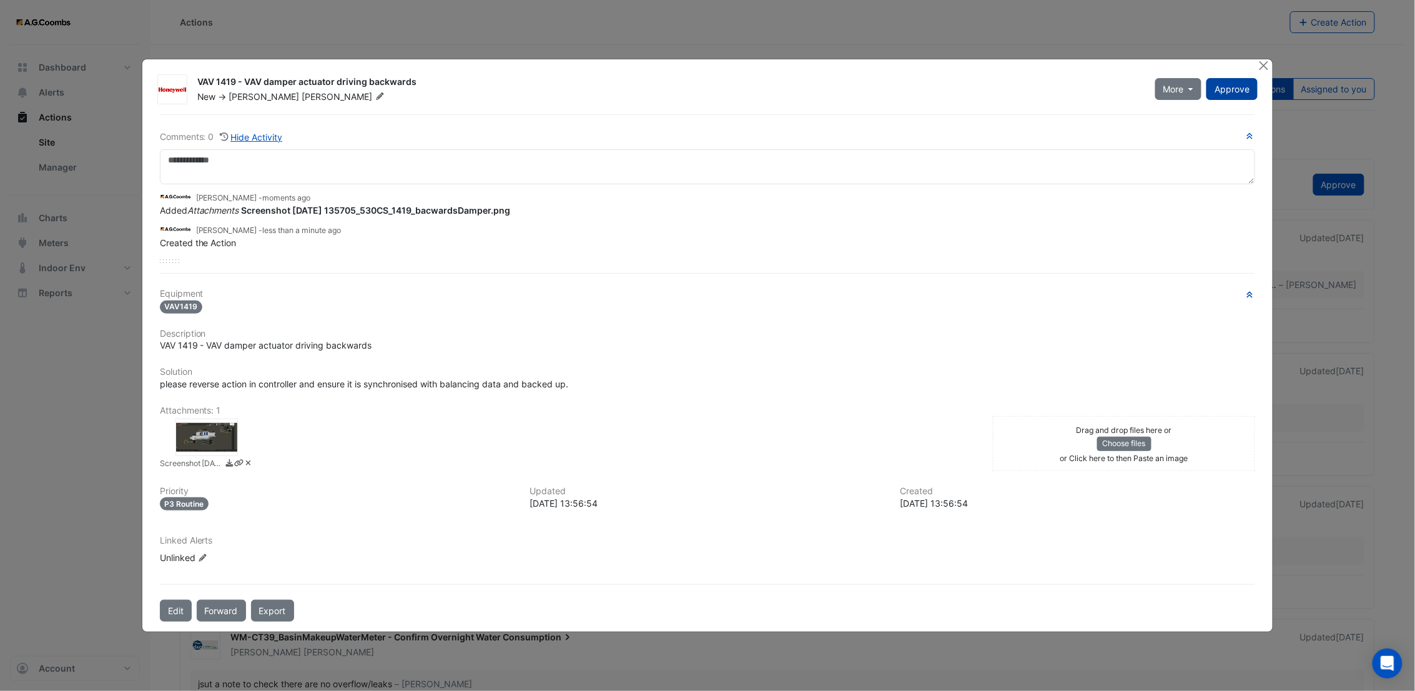
click at [1232, 94] on span "Approve" at bounding box center [1232, 89] width 35 height 11
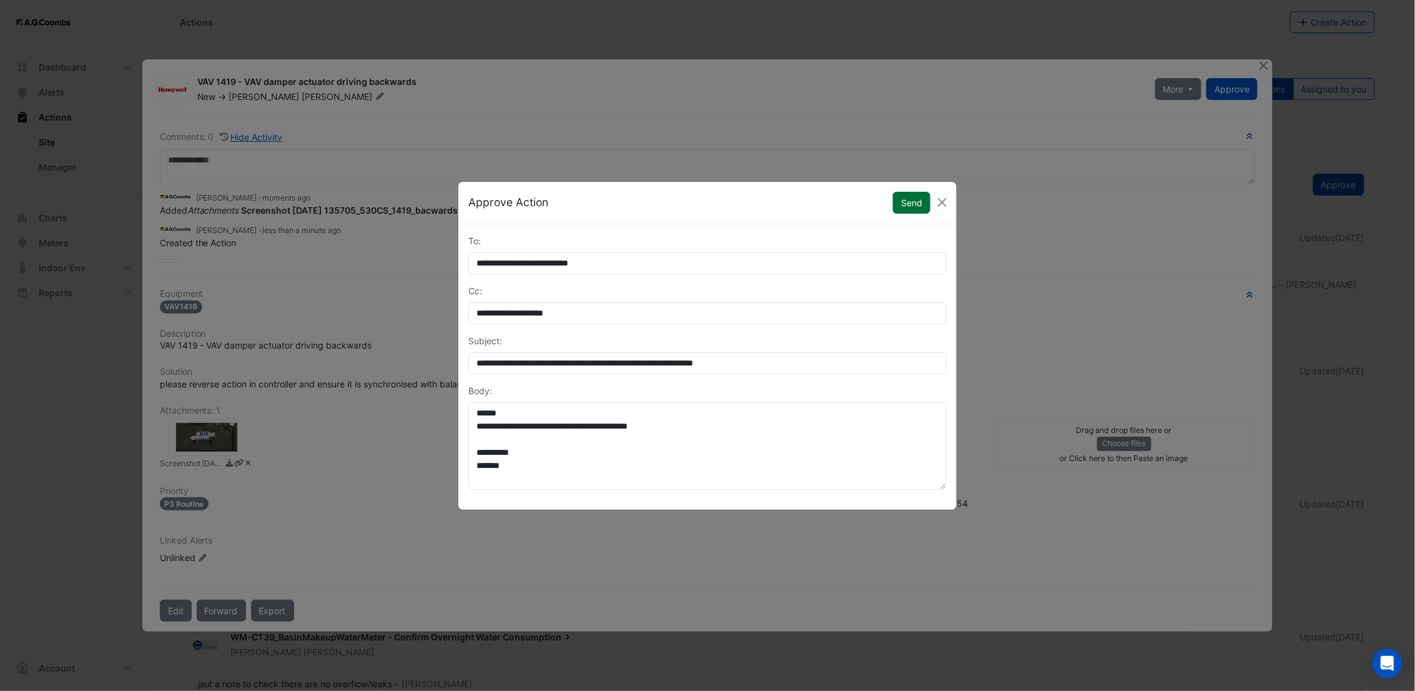
click at [908, 210] on button "Send" at bounding box center [911, 203] width 37 height 22
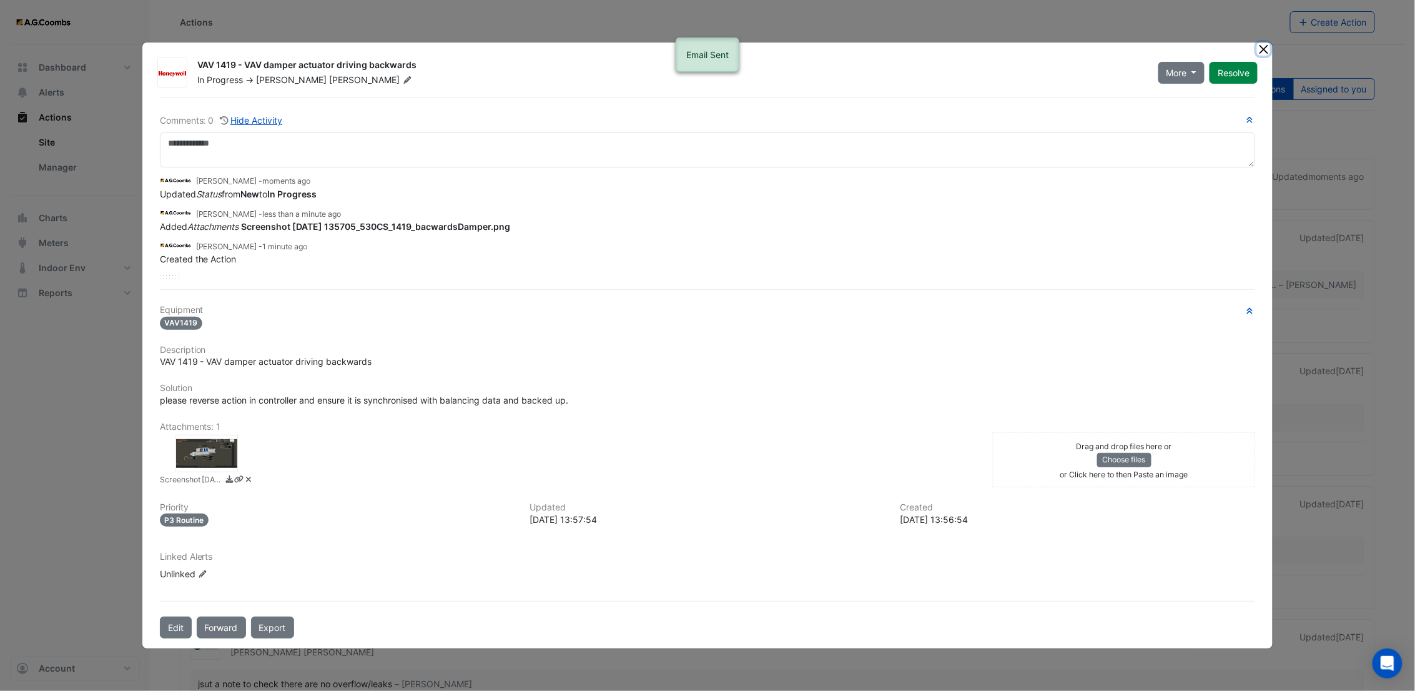
click at [1259, 51] on button "Close" at bounding box center [1263, 48] width 13 height 13
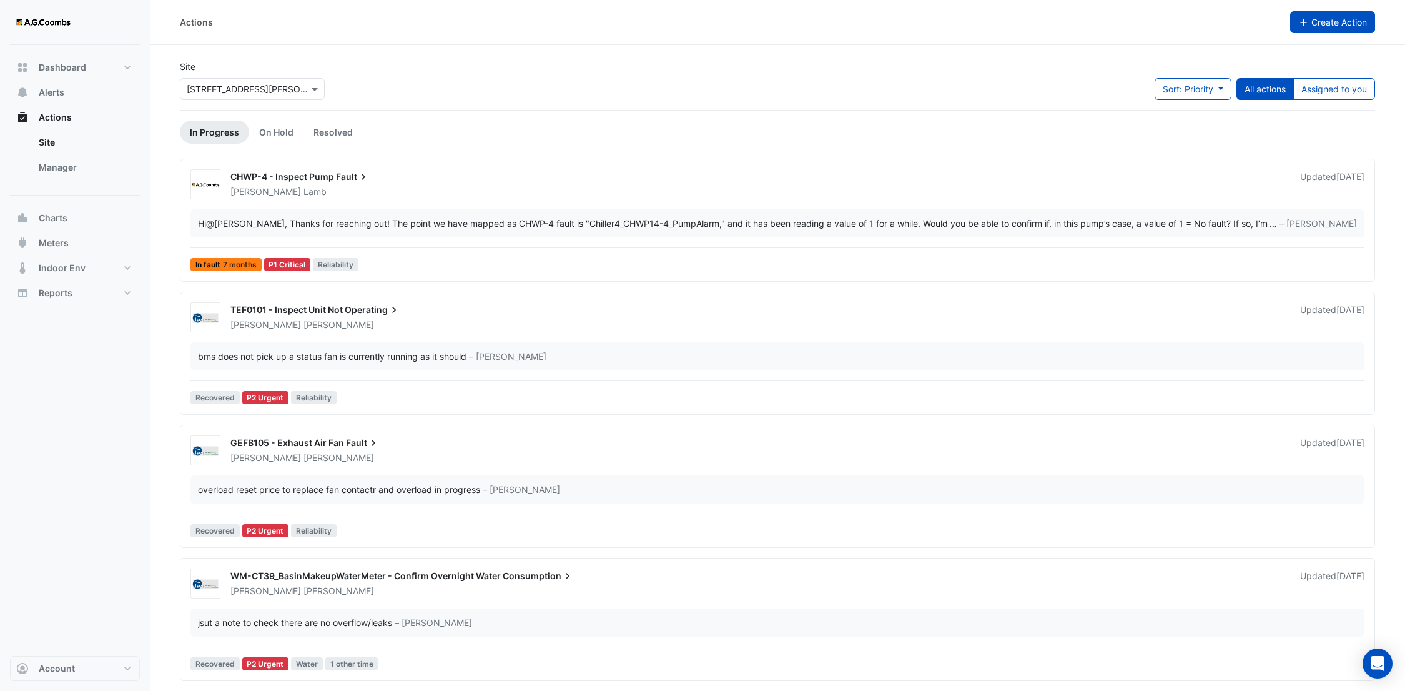
click at [1309, 24] on button "Create Action" at bounding box center [1333, 22] width 86 height 22
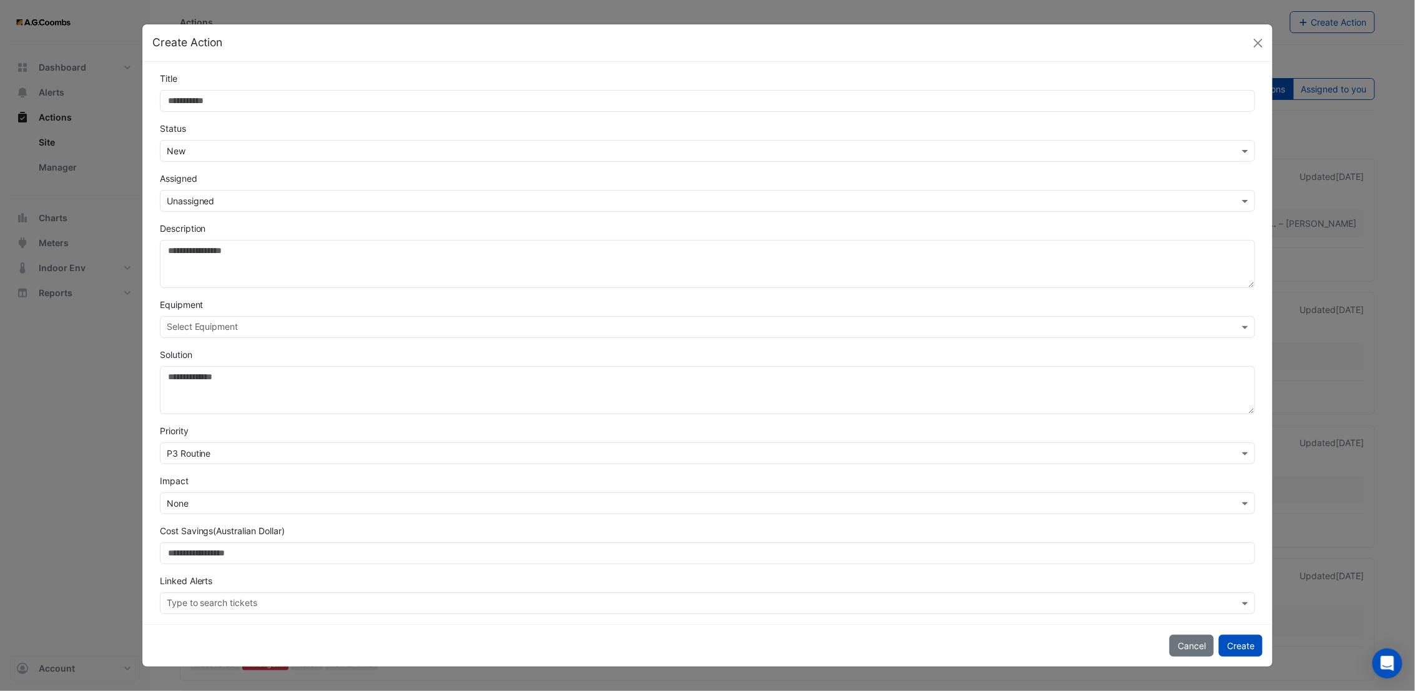
click at [279, 104] on input "Title" at bounding box center [708, 101] width 1096 height 22
type input "**********"
click at [249, 206] on input "text" at bounding box center [695, 201] width 1057 height 13
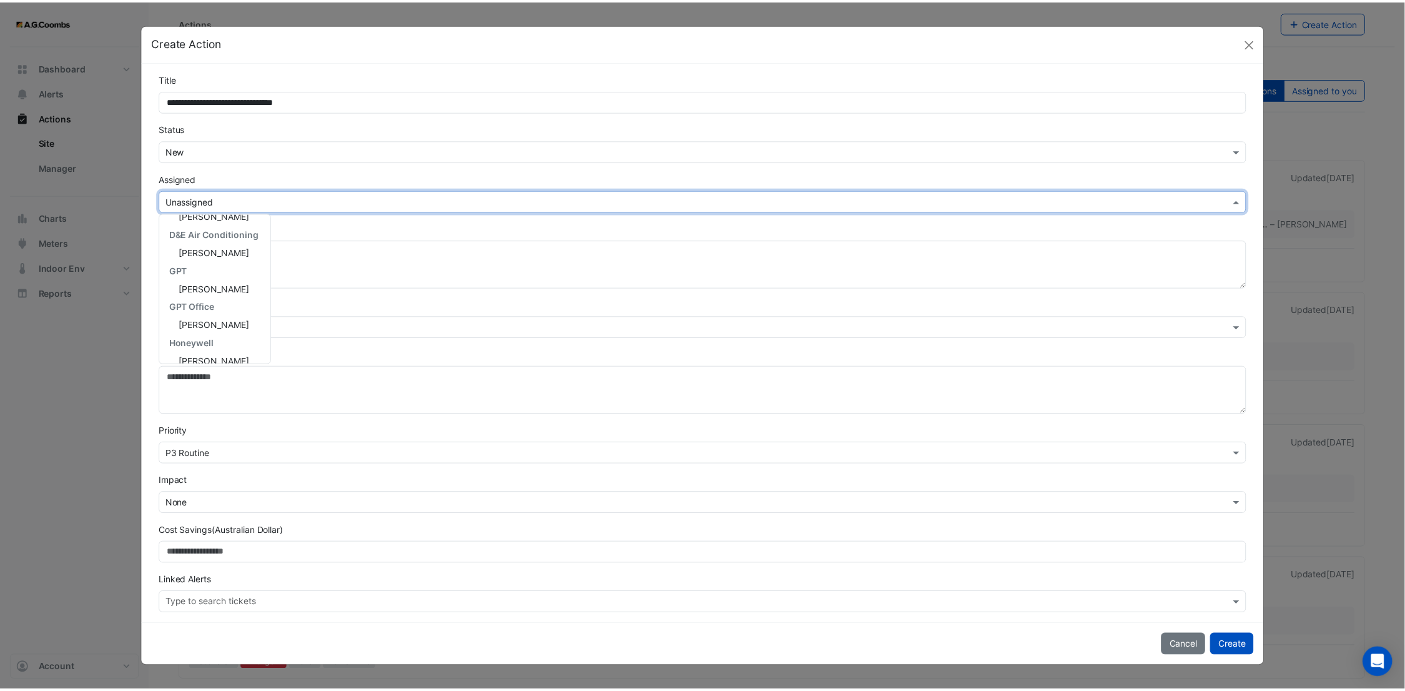
scroll to position [167, 0]
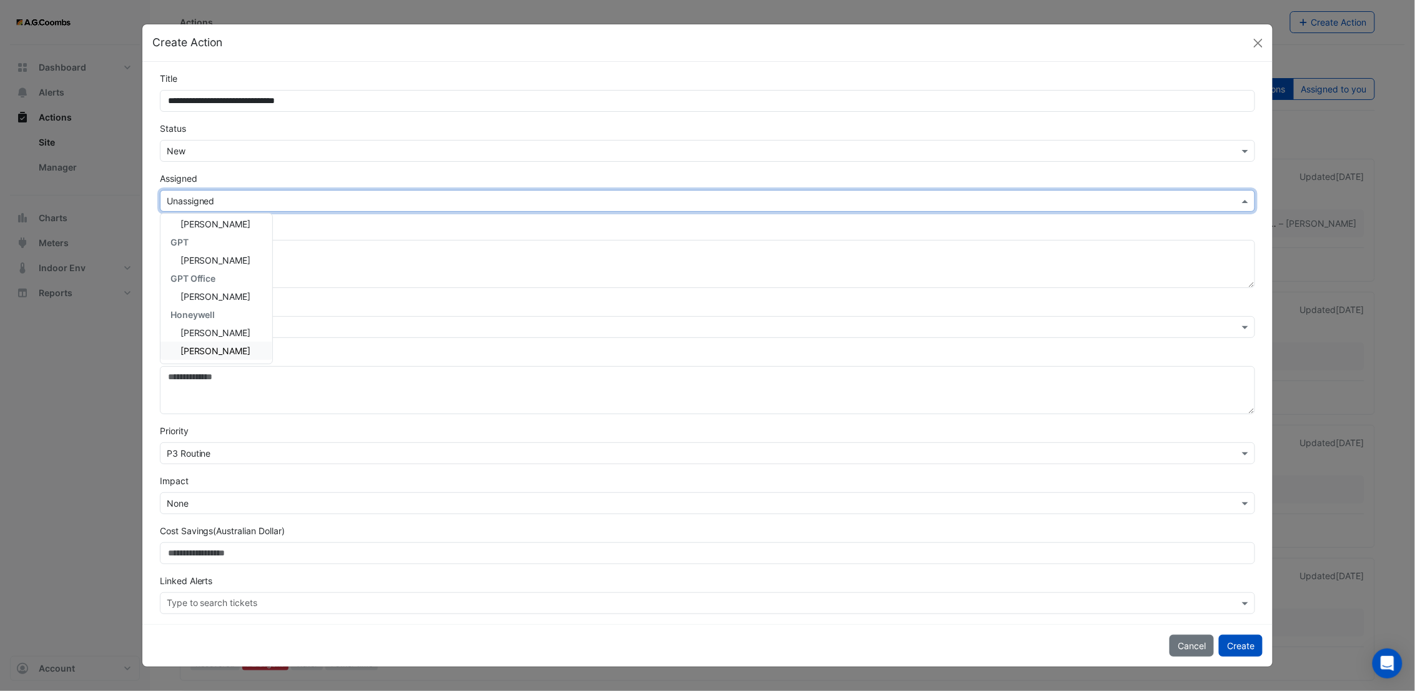
click at [229, 350] on span "[PERSON_NAME]" at bounding box center [216, 350] width 71 height 11
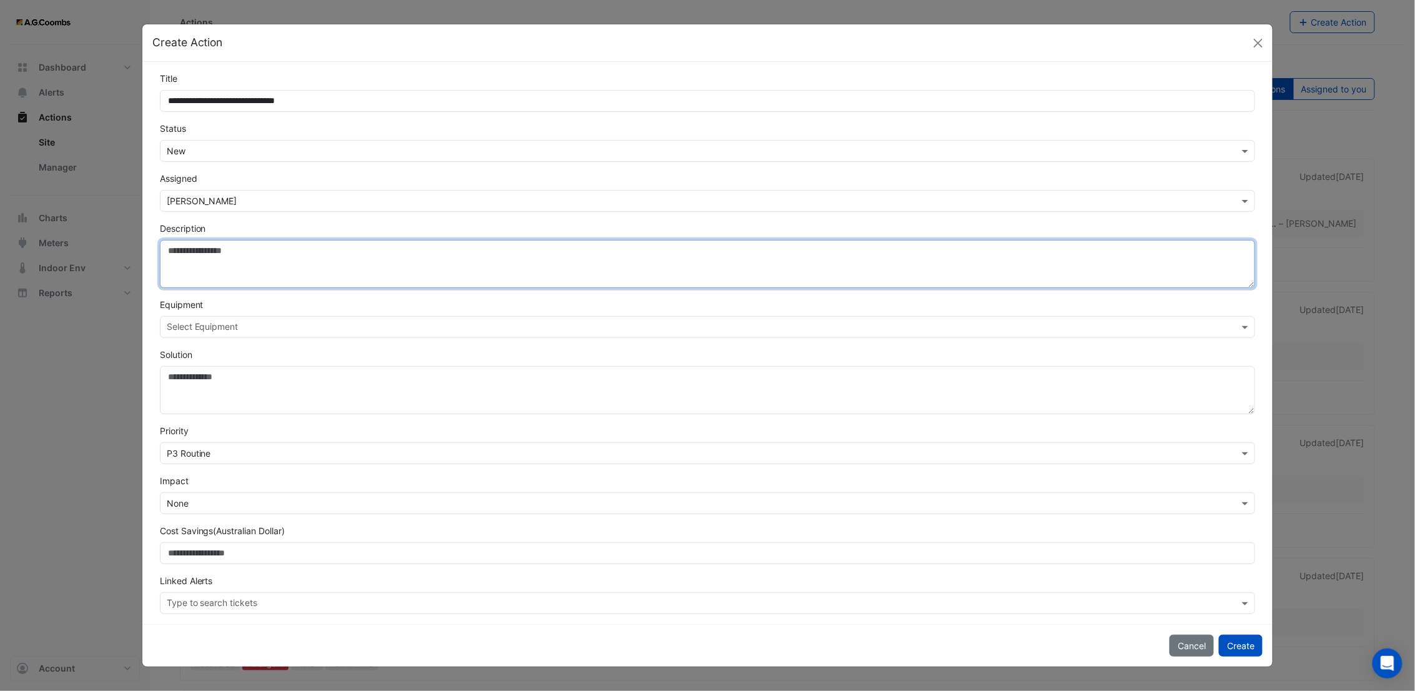
click at [229, 264] on textarea "Description" at bounding box center [708, 264] width 1096 height 48
type textarea "**********"
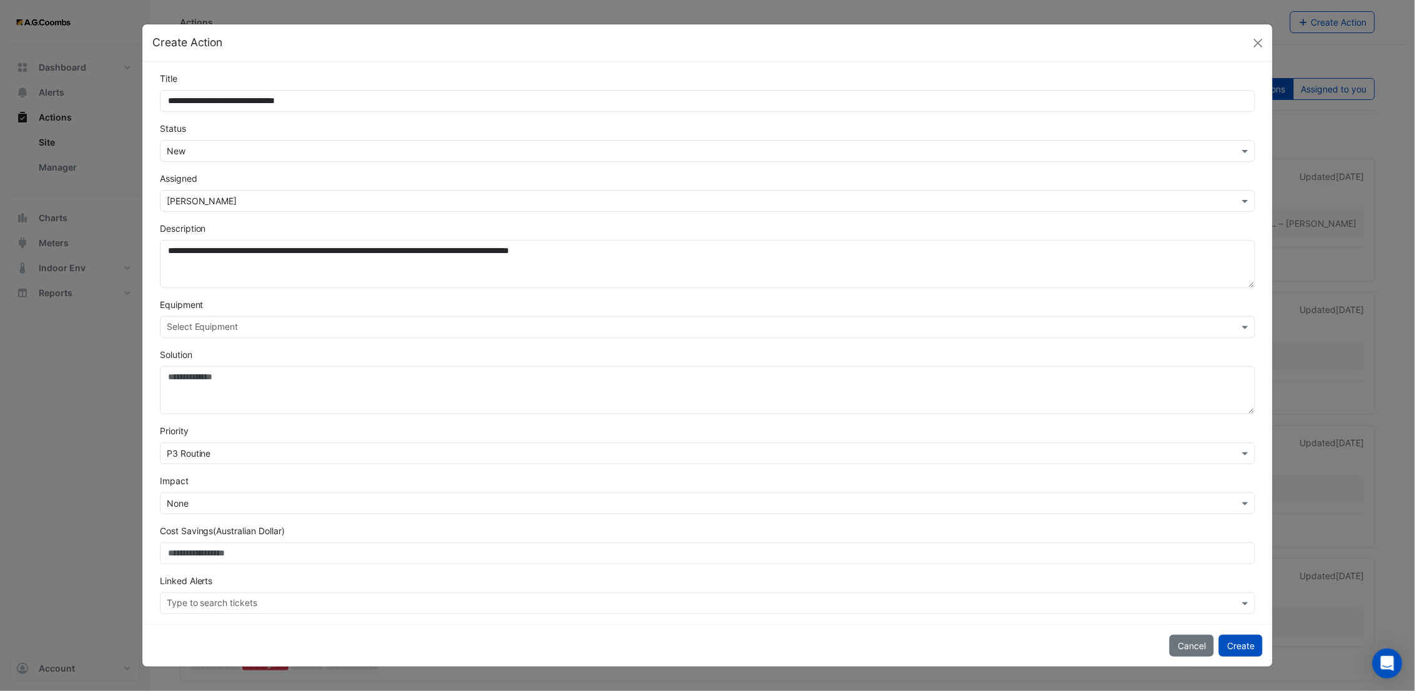
click at [264, 334] on input "text" at bounding box center [701, 328] width 1068 height 13
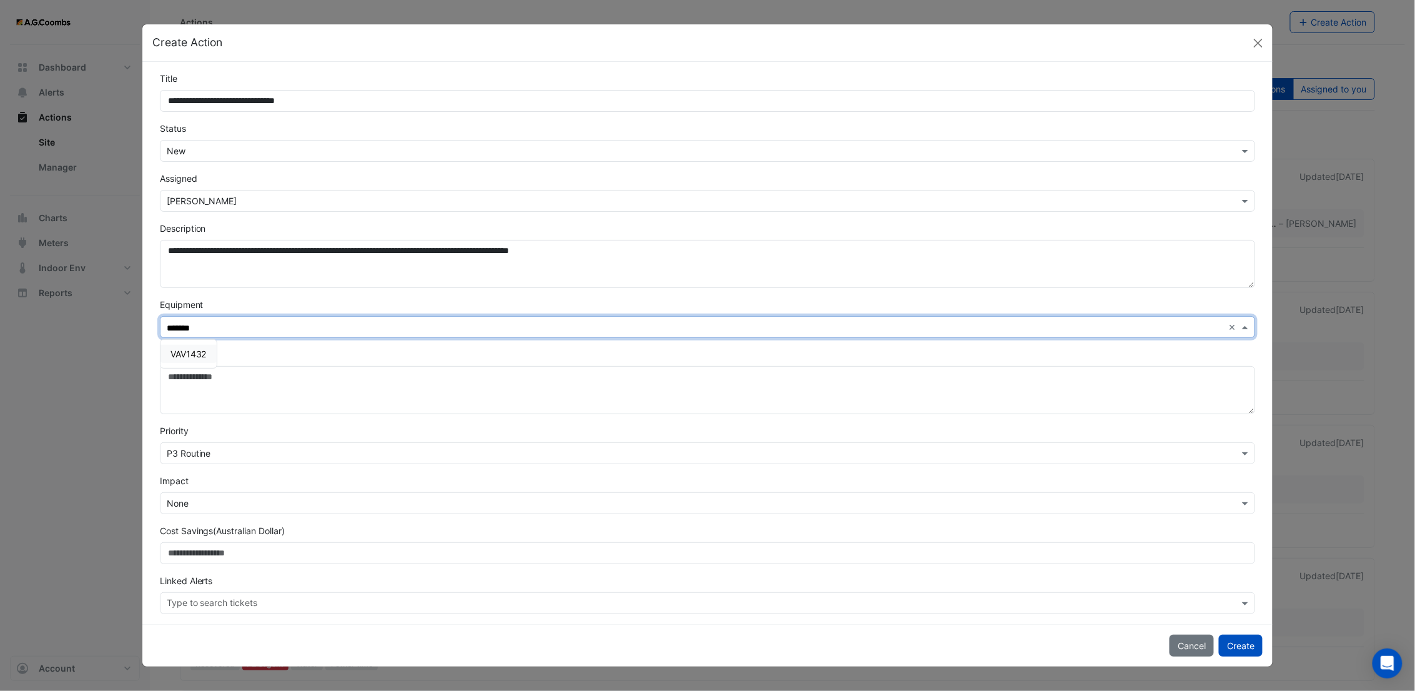
click at [210, 357] on div "VAV1432" at bounding box center [189, 354] width 56 height 18
click at [206, 357] on span "VAV1432" at bounding box center [189, 354] width 36 height 11
click at [197, 353] on span "VAV1432" at bounding box center [189, 354] width 36 height 11
type input "*******"
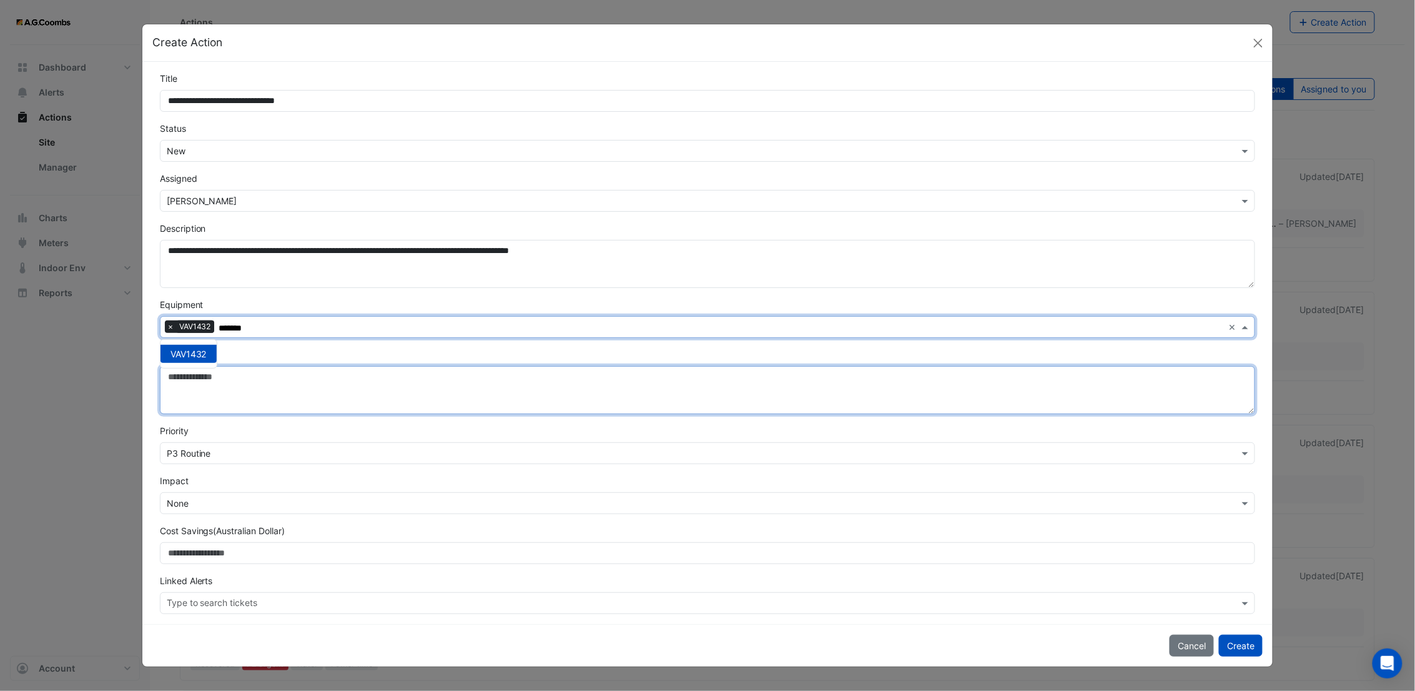
click at [896, 399] on textarea "Solution" at bounding box center [708, 390] width 1096 height 48
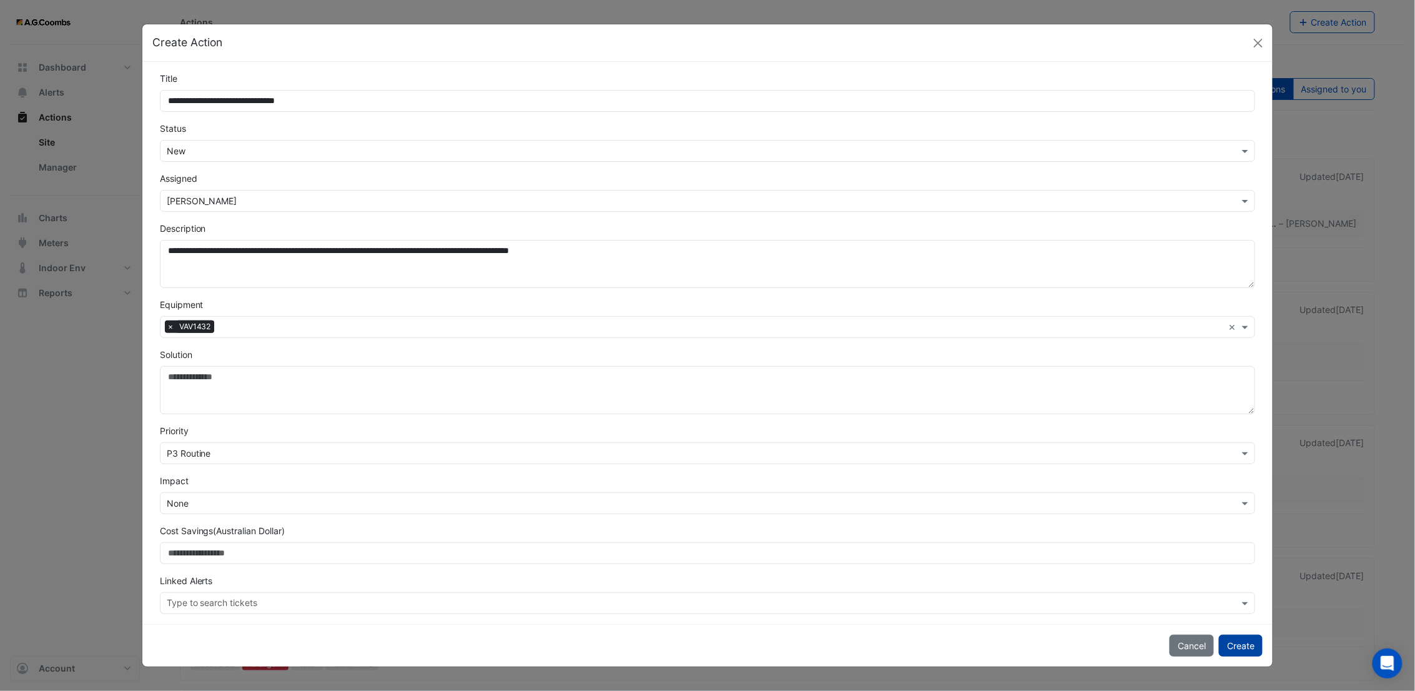
click at [1252, 643] on button "Create" at bounding box center [1241, 646] width 44 height 22
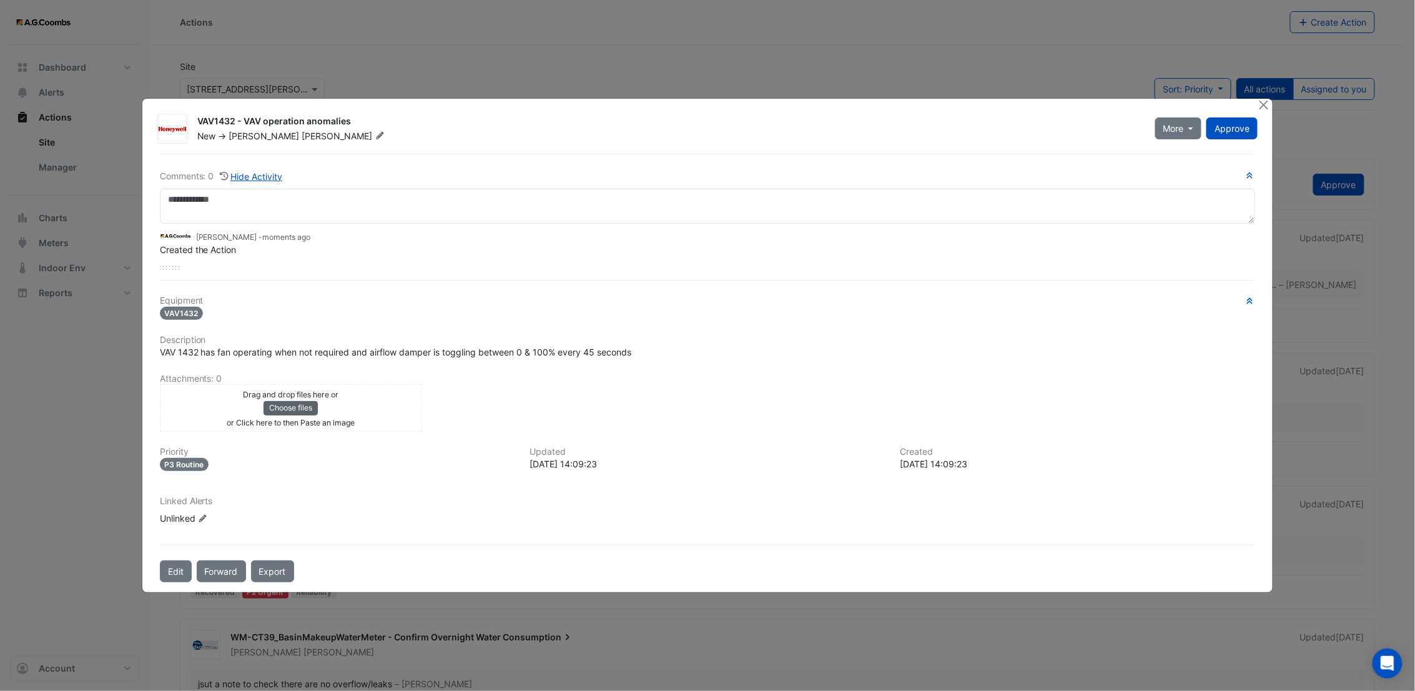
click at [300, 405] on button "Choose files" at bounding box center [291, 408] width 54 height 14
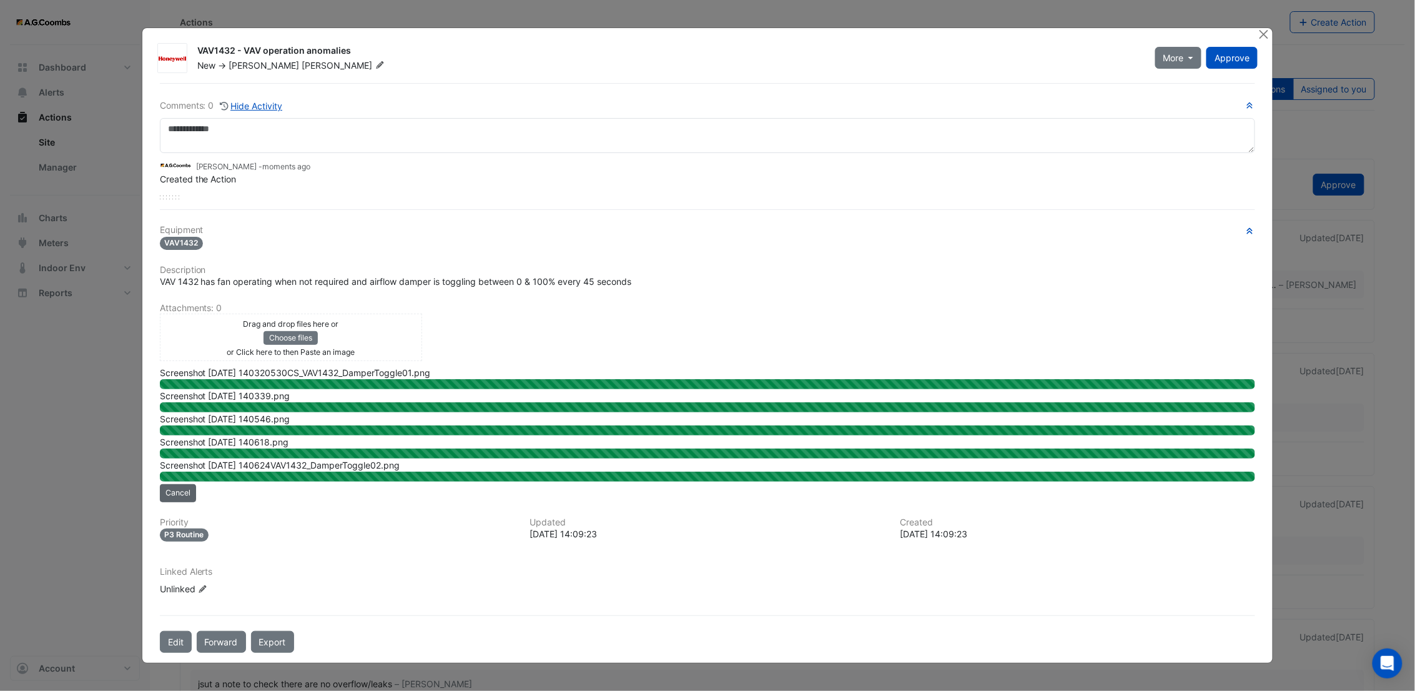
click at [188, 488] on button "Cancel" at bounding box center [178, 492] width 36 height 17
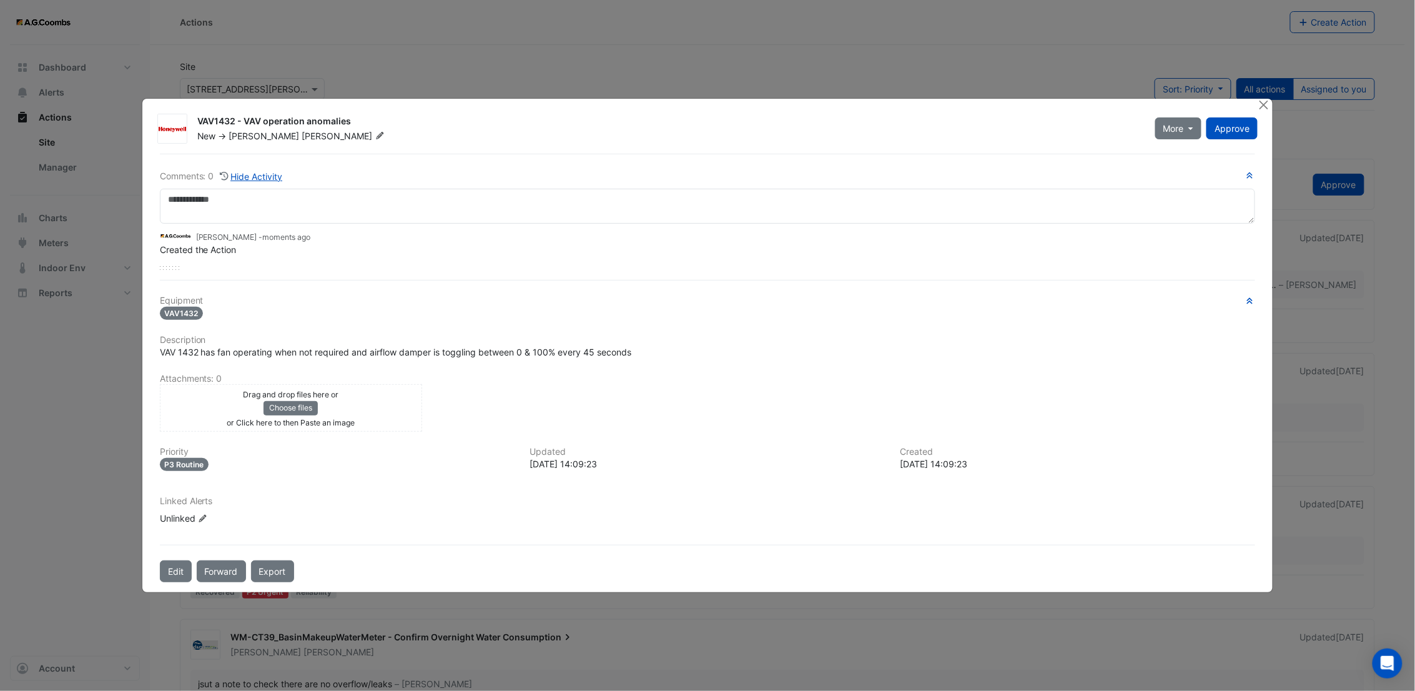
click at [280, 398] on small "Drag and drop files here or" at bounding box center [291, 394] width 96 height 9
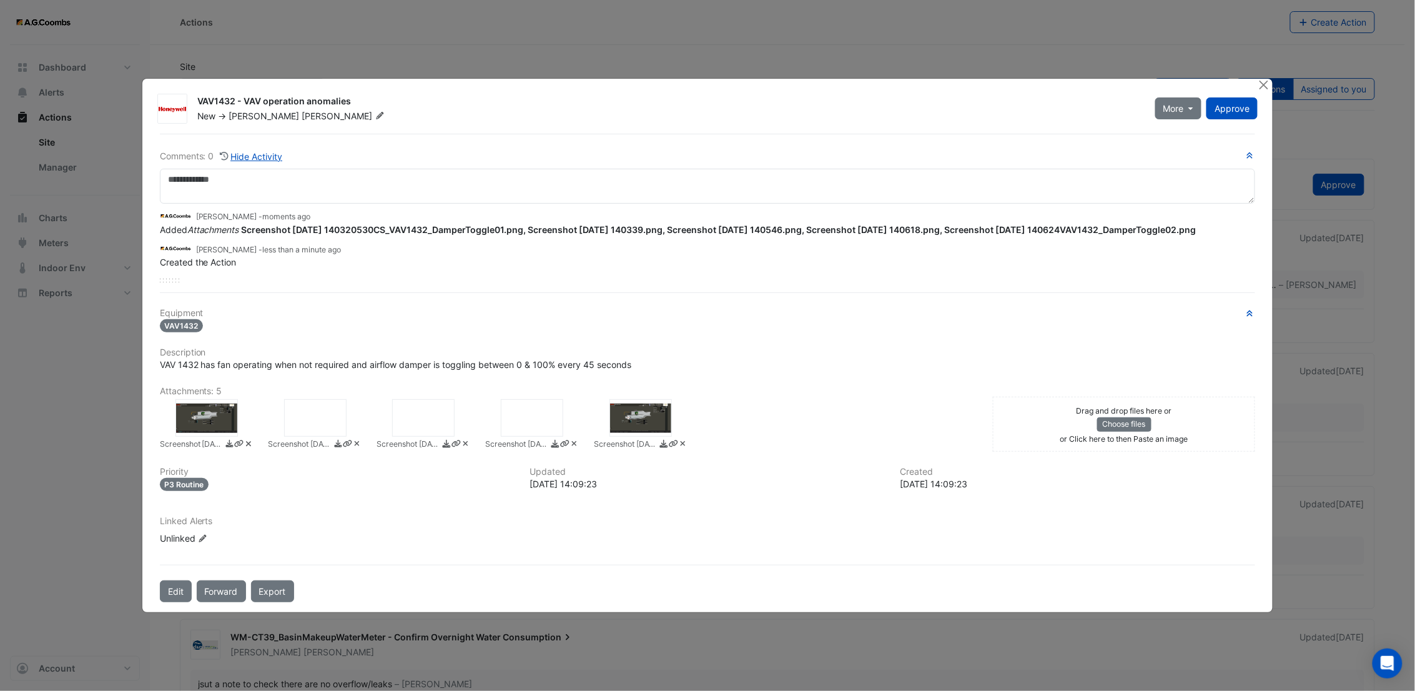
click at [575, 447] on icon at bounding box center [574, 444] width 5 height 5
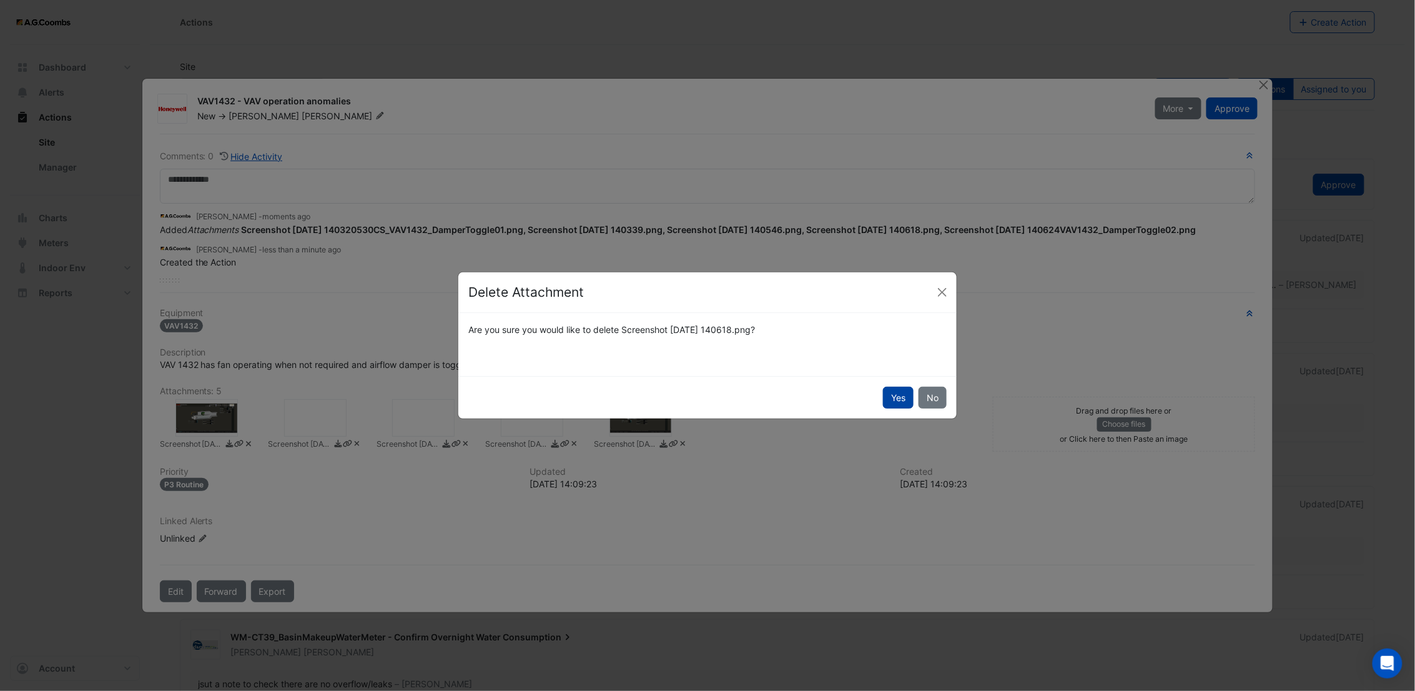
click at [894, 402] on button "Yes" at bounding box center [898, 398] width 31 height 22
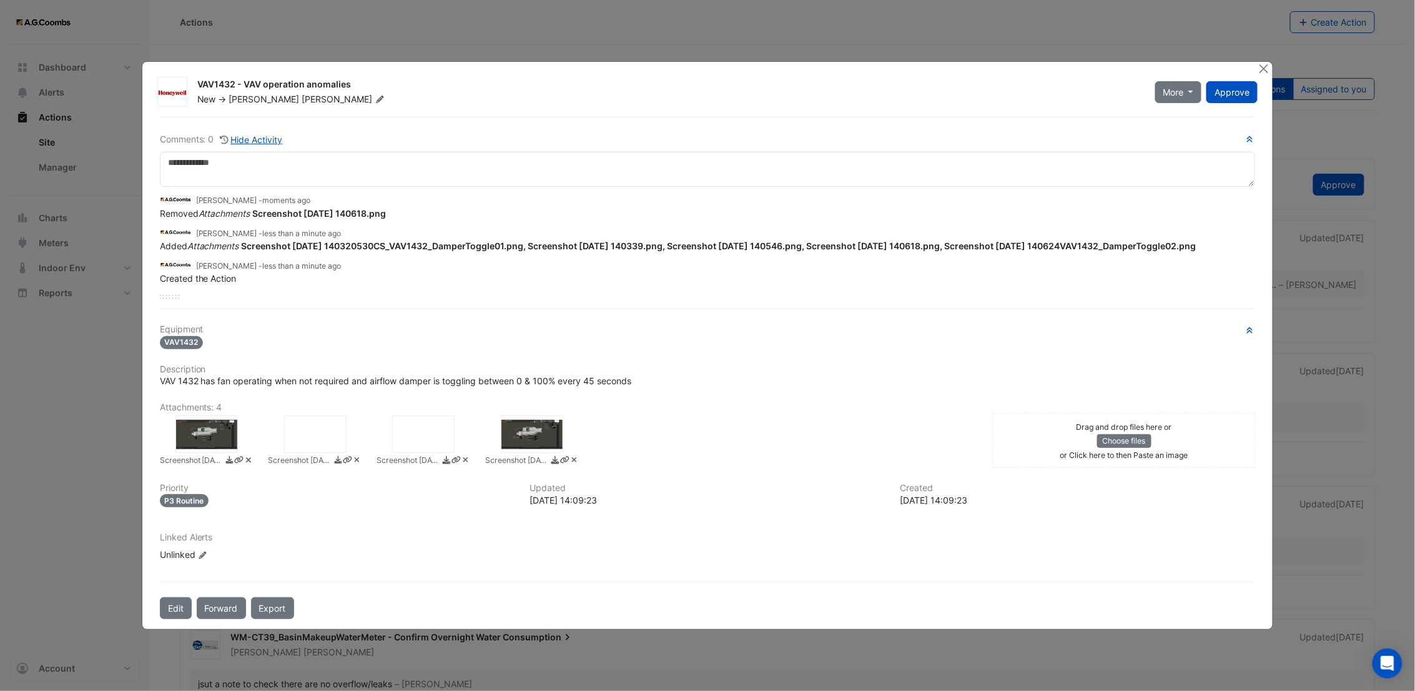
click at [466, 463] on icon at bounding box center [465, 459] width 9 height 7
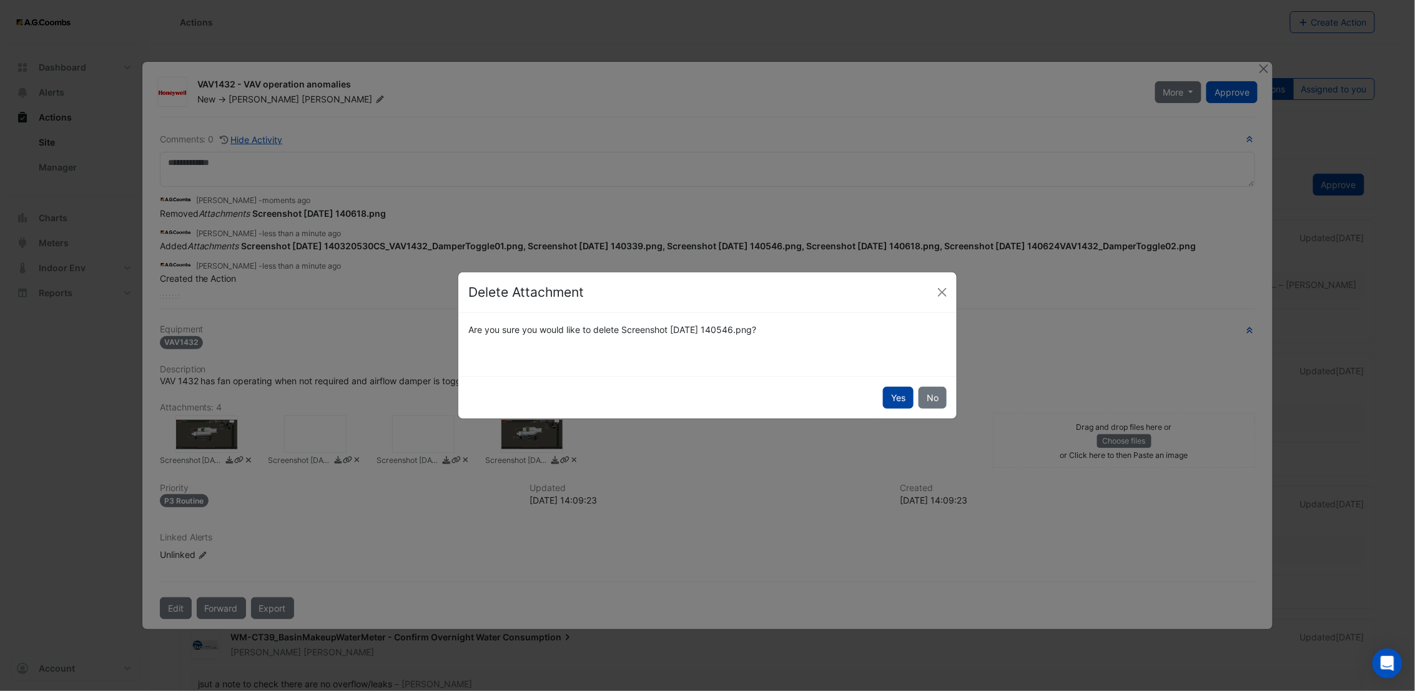
click at [901, 397] on button "Yes" at bounding box center [898, 398] width 31 height 22
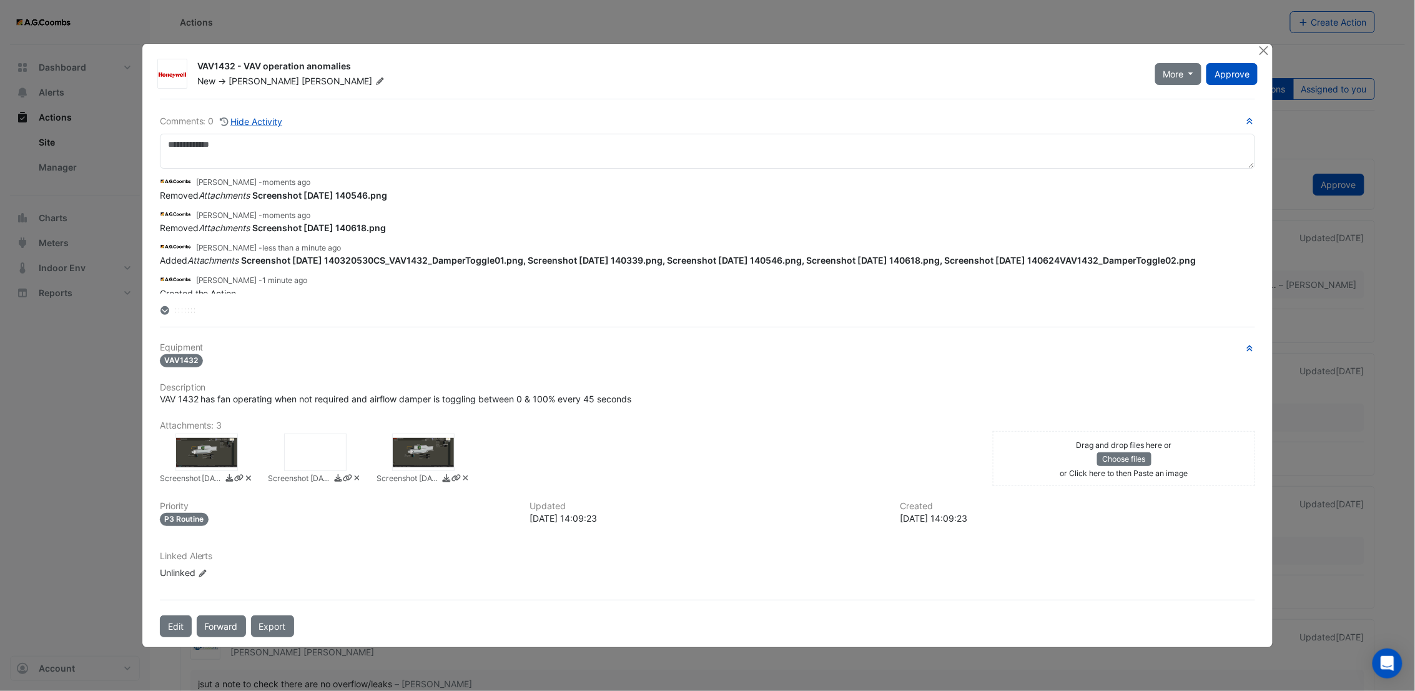
click at [357, 480] on icon at bounding box center [356, 477] width 9 height 7
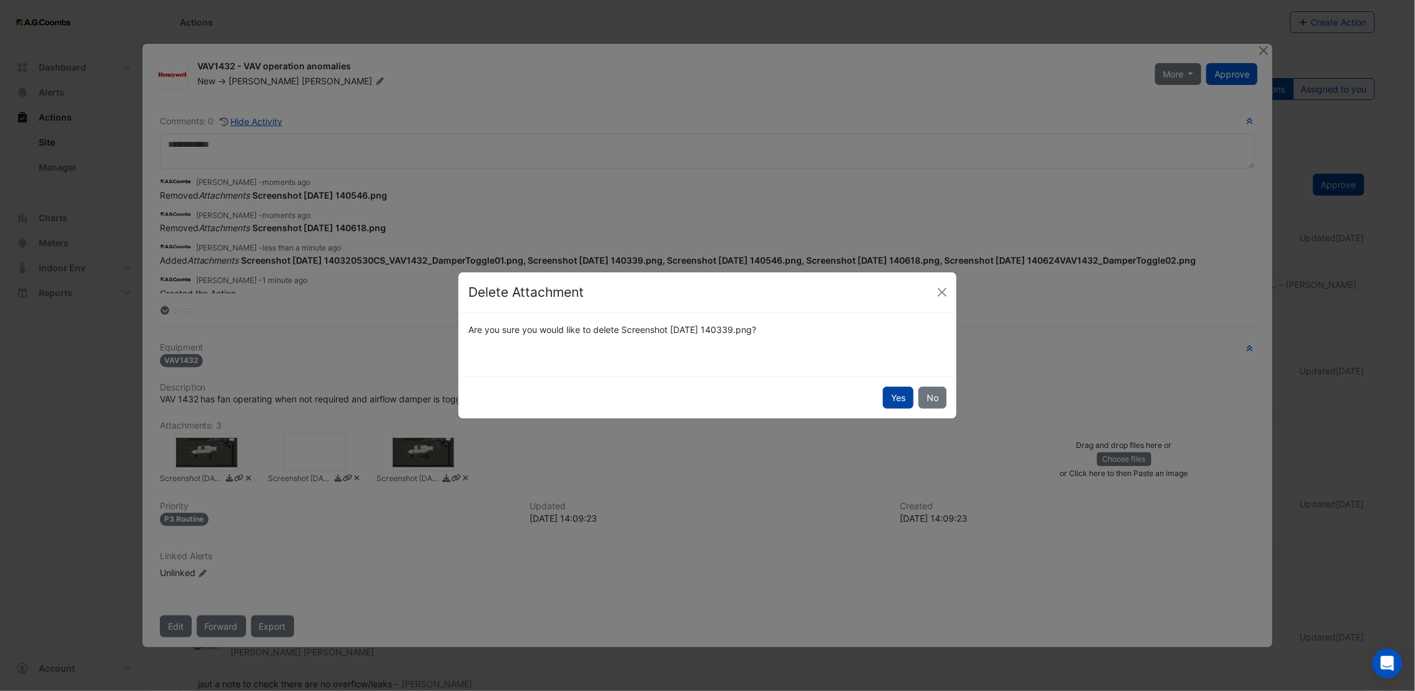
click at [899, 398] on button "Yes" at bounding box center [898, 398] width 31 height 22
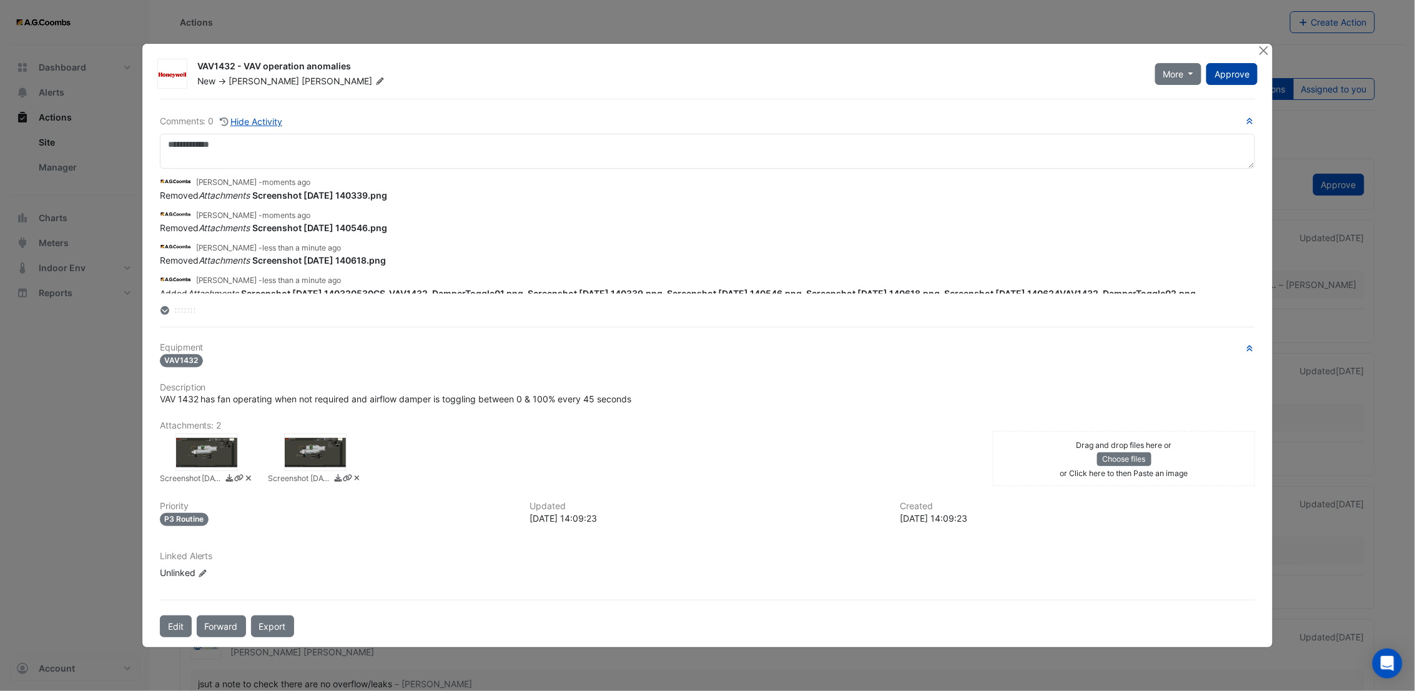
click at [1237, 77] on span "Approve" at bounding box center [1232, 74] width 35 height 11
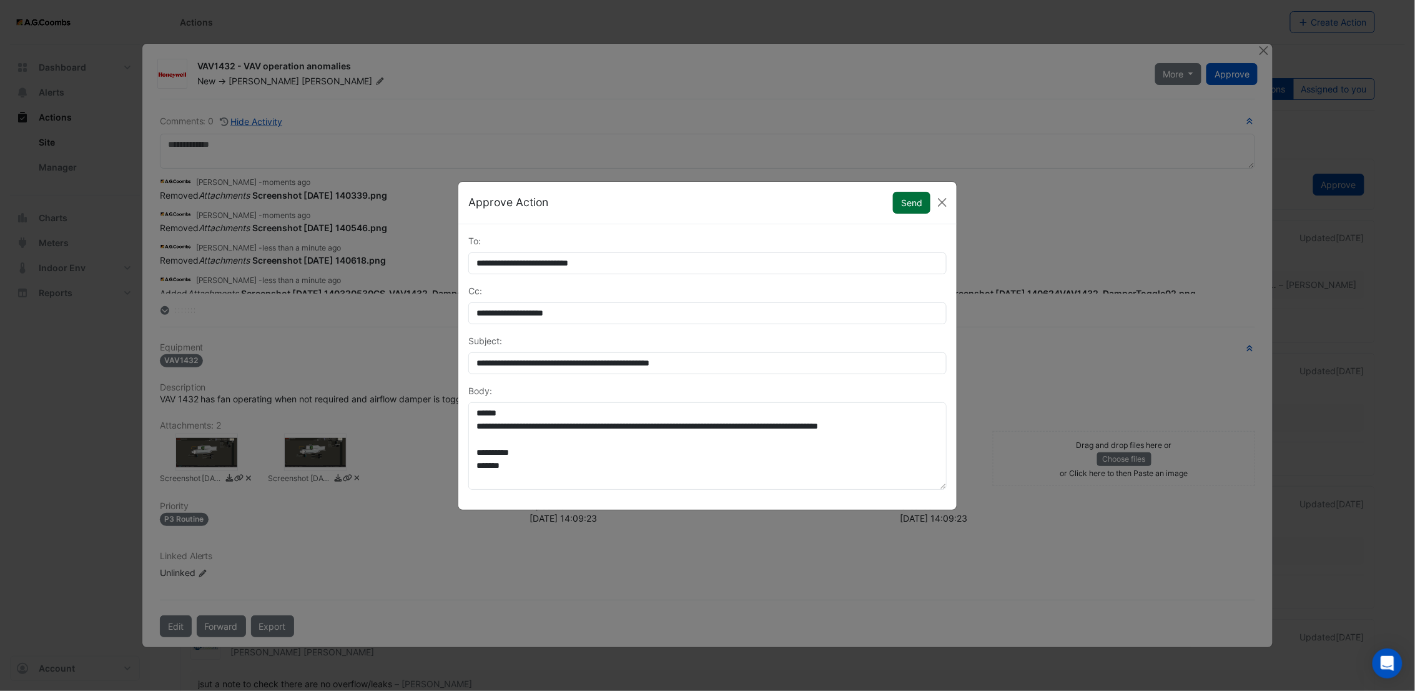
click at [915, 204] on button "Send" at bounding box center [911, 203] width 37 height 22
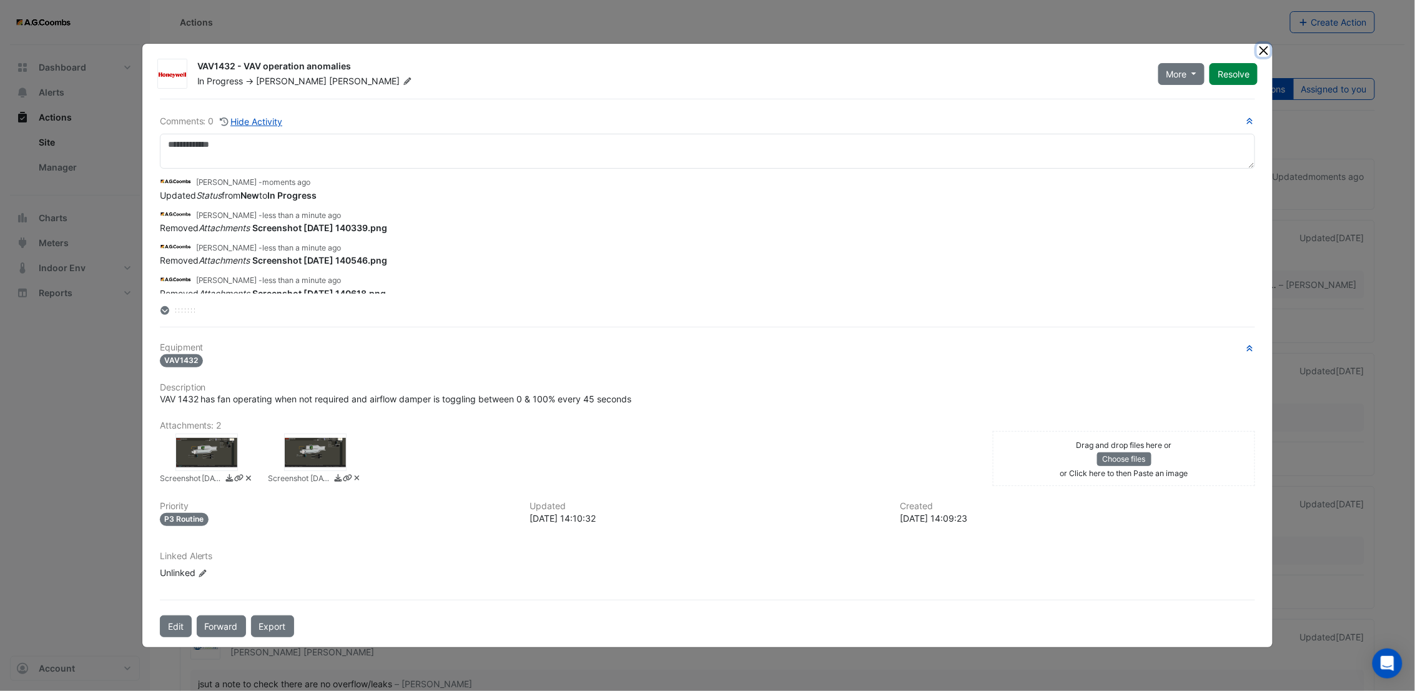
click at [1265, 46] on button "Close" at bounding box center [1263, 50] width 13 height 13
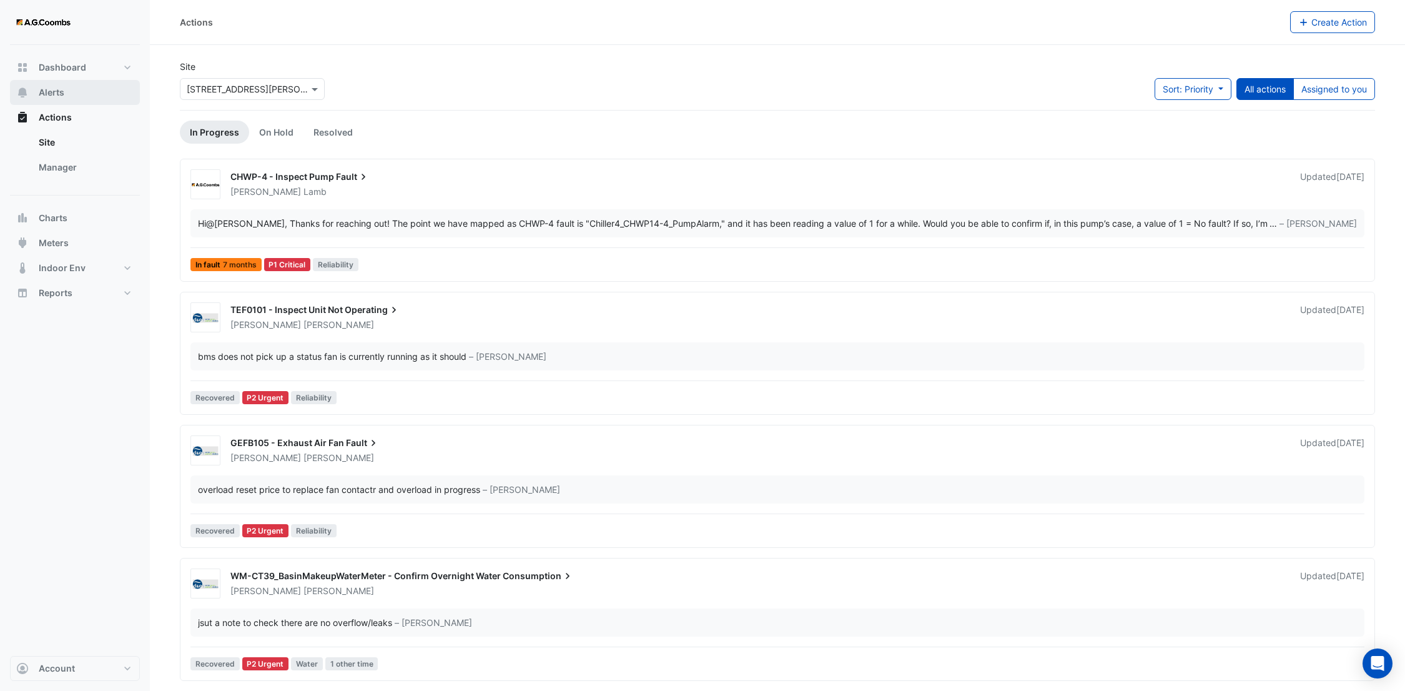
click at [61, 92] on span "Alerts" at bounding box center [52, 92] width 26 height 12
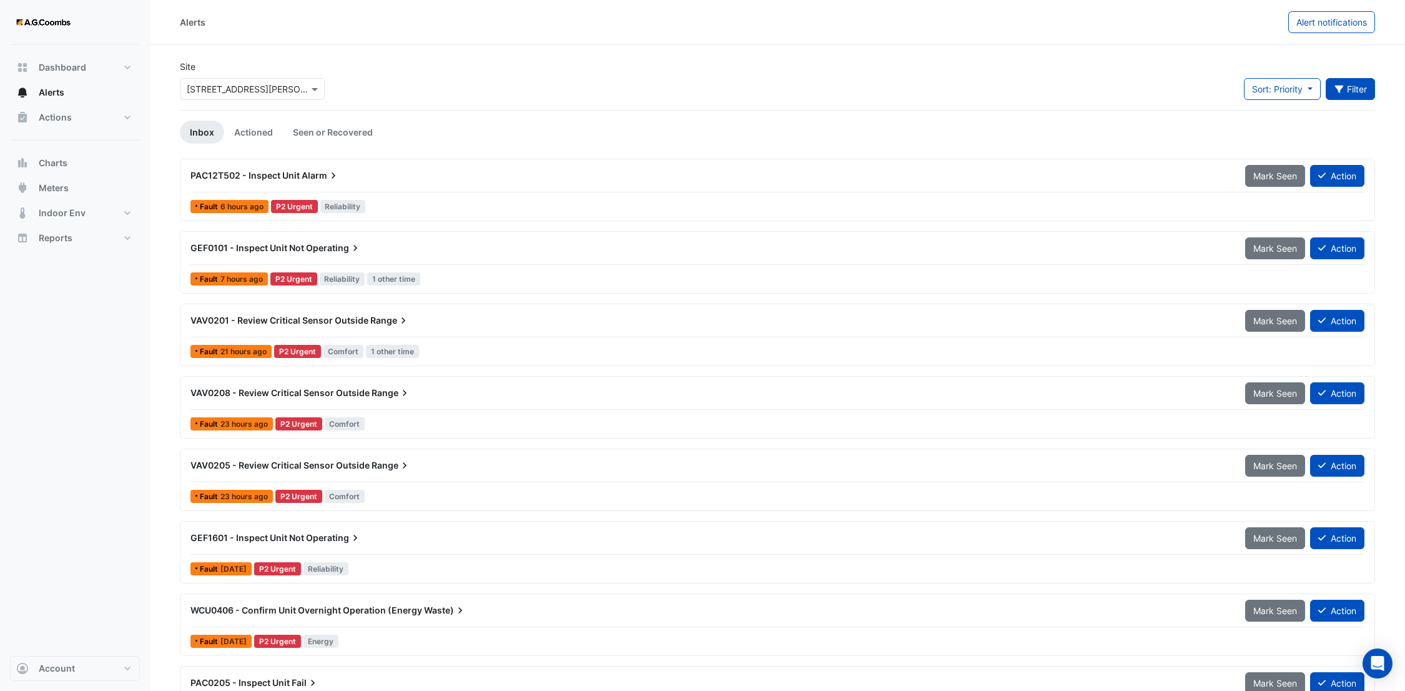
click at [1360, 86] on button "Filter" at bounding box center [1351, 89] width 50 height 22
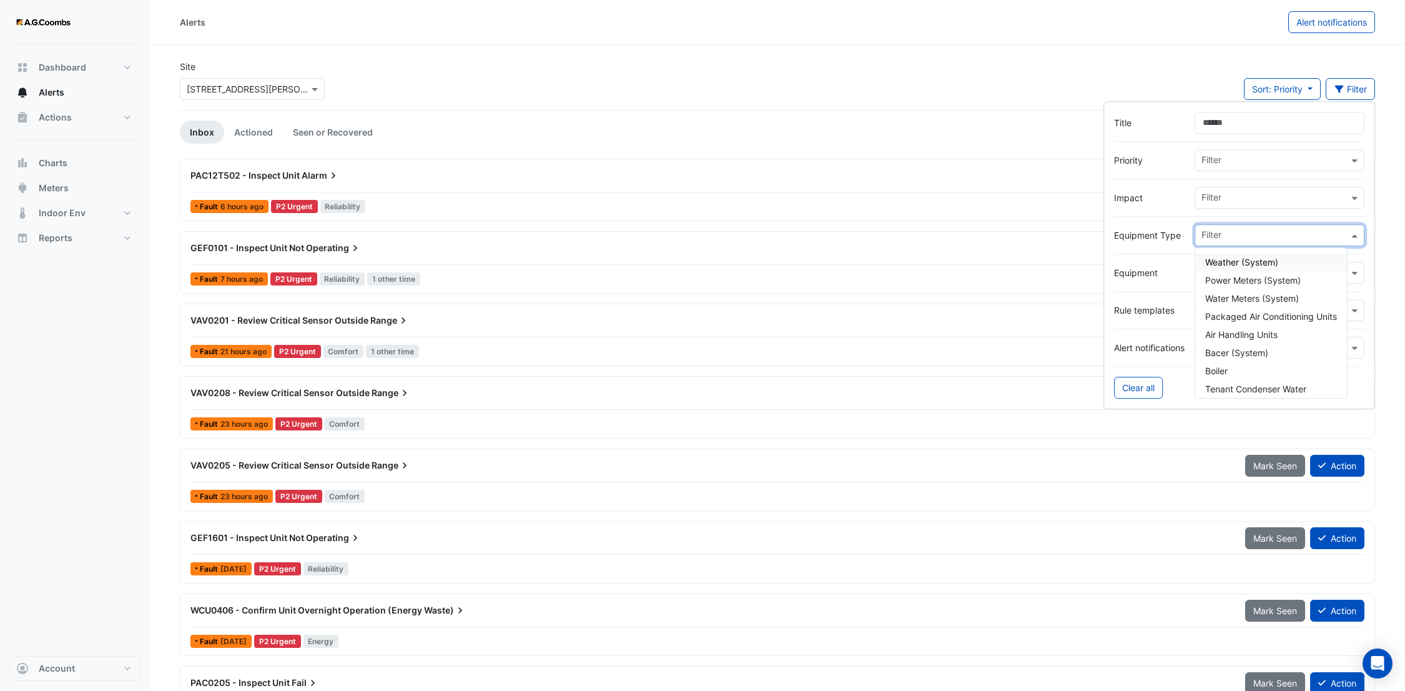
click at [1228, 241] on input "text" at bounding box center [1275, 236] width 147 height 13
click at [1166, 269] on label "Equipment" at bounding box center [1149, 272] width 71 height 13
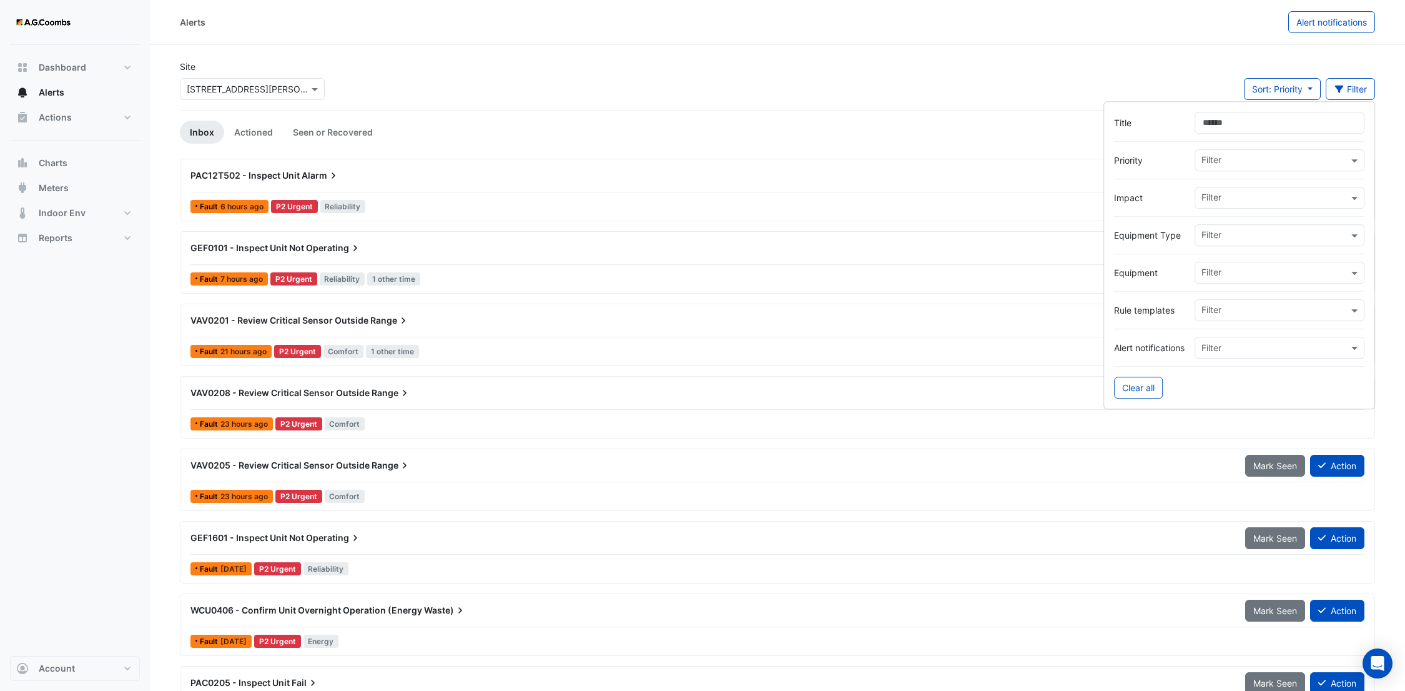
click at [1215, 274] on input "text" at bounding box center [1275, 273] width 147 height 13
click at [1220, 297] on span "VAV1432" at bounding box center [1224, 299] width 36 height 11
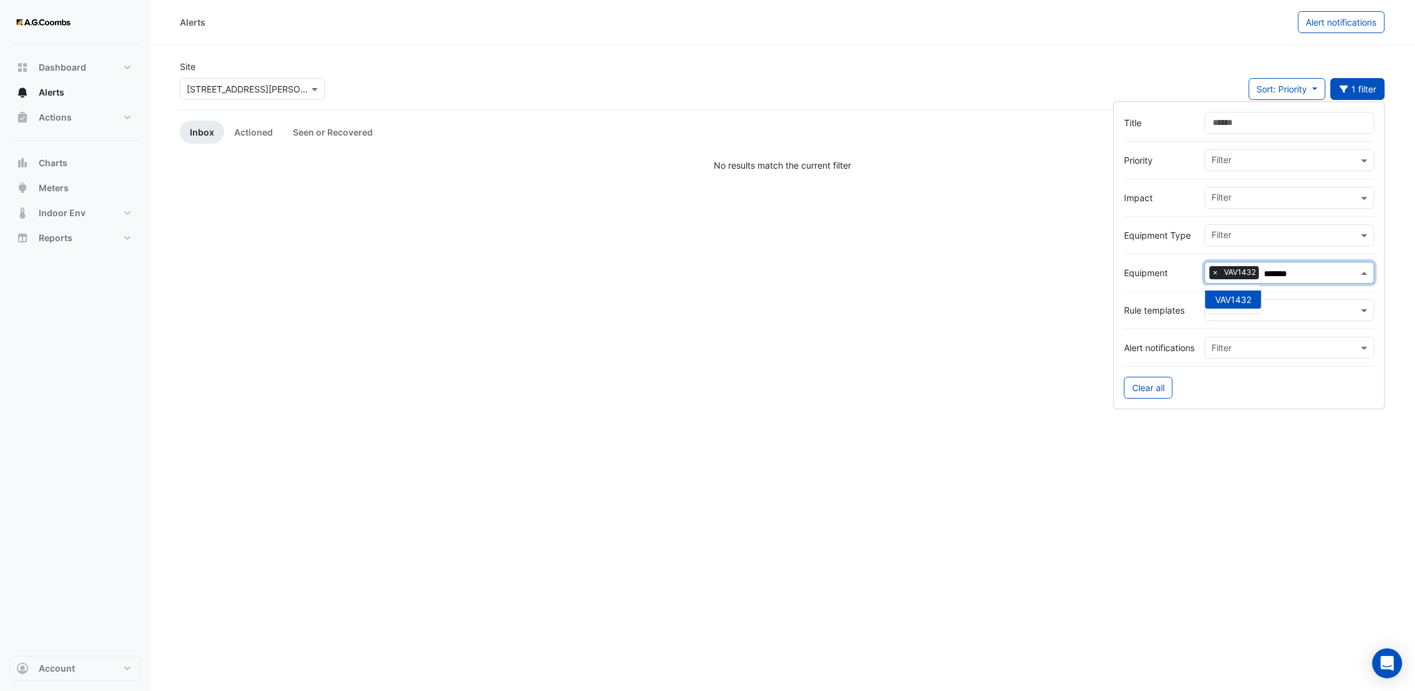
type input "*******"
click at [934, 84] on div "Site Select a Site × [STREET_ADDRESS][PERSON_NAME] Sort: Priority Priority Upda…" at bounding box center [782, 85] width 1221 height 50
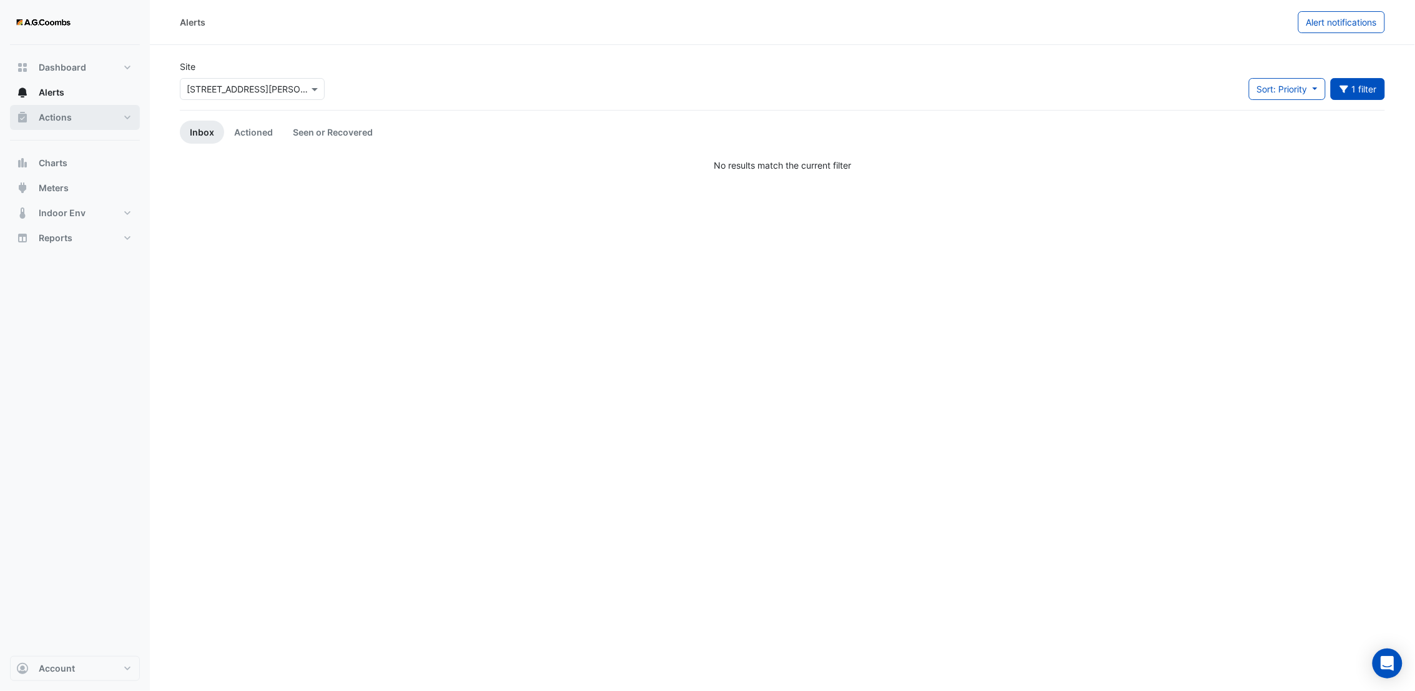
click at [61, 117] on span "Actions" at bounding box center [55, 117] width 33 height 12
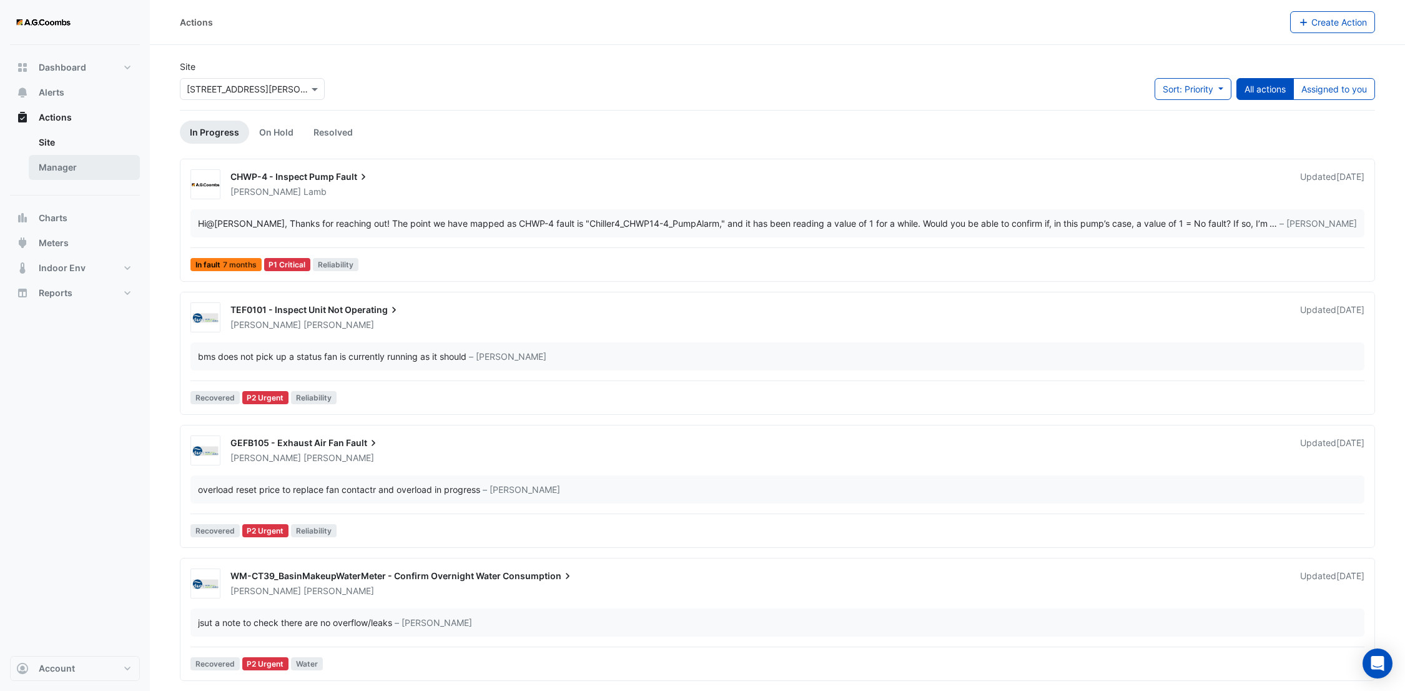
click at [65, 164] on link "Manager" at bounding box center [84, 167] width 111 height 25
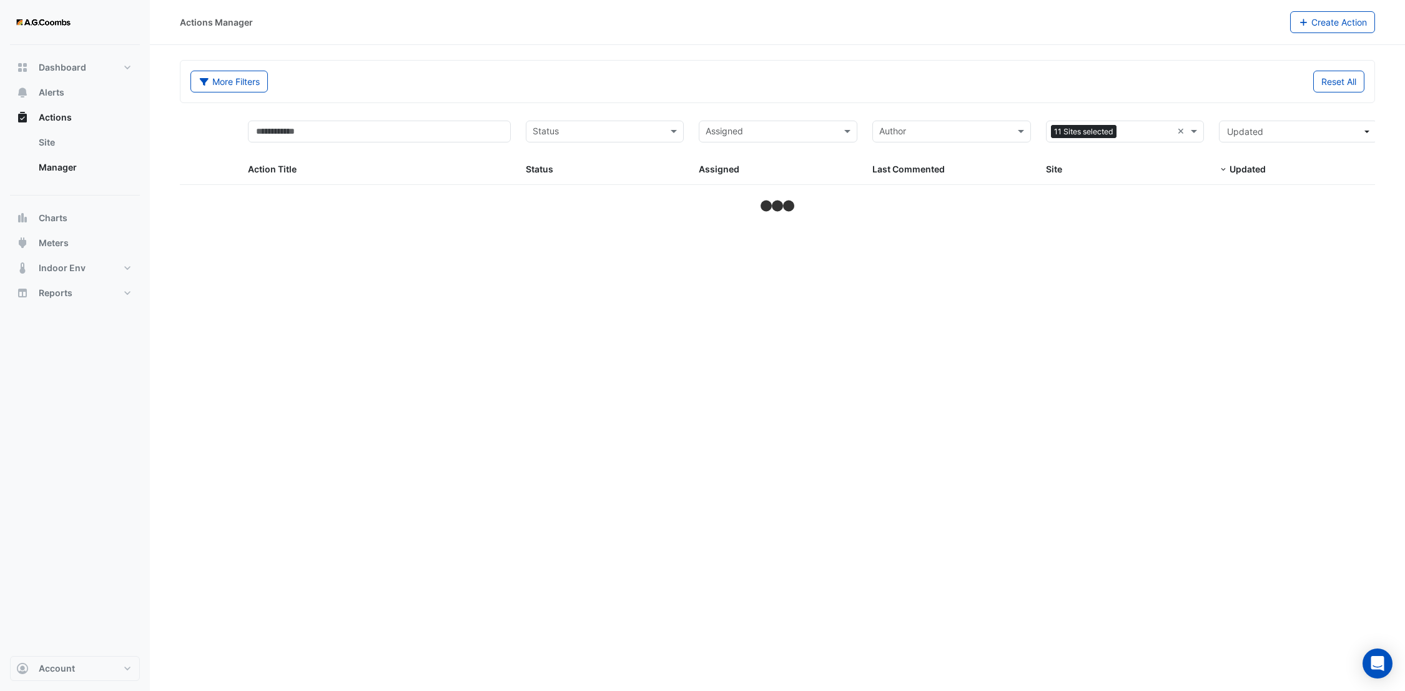
select select "**"
